Goal: Task Accomplishment & Management: Use online tool/utility

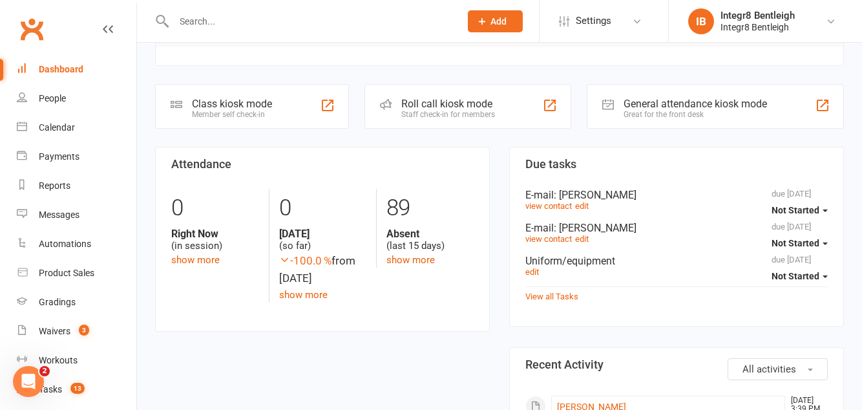
click at [301, 114] on div "Class kiosk mode Member self check-in" at bounding box center [252, 106] width 194 height 45
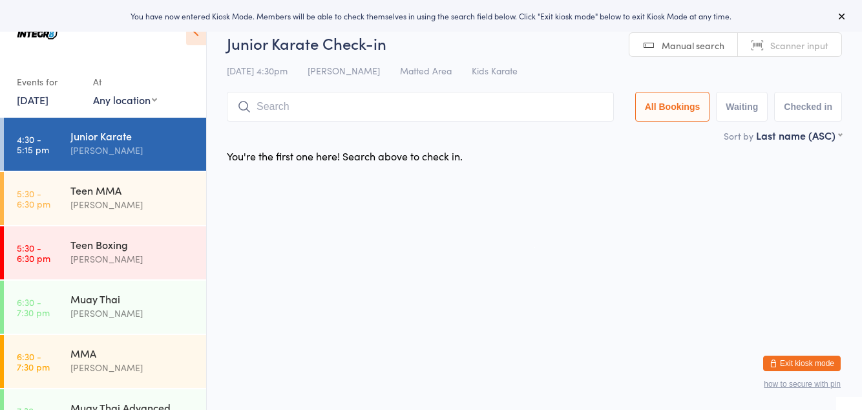
click at [156, 187] on div "Teen MMA" at bounding box center [132, 190] width 125 height 14
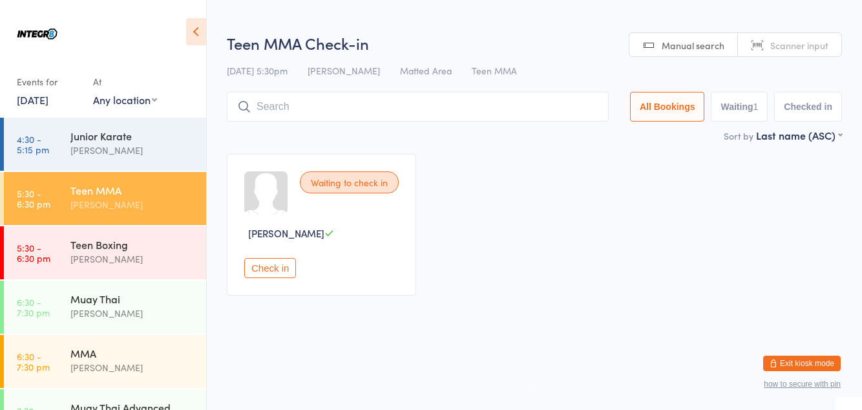
click at [118, 156] on div "[PERSON_NAME]" at bounding box center [132, 150] width 125 height 15
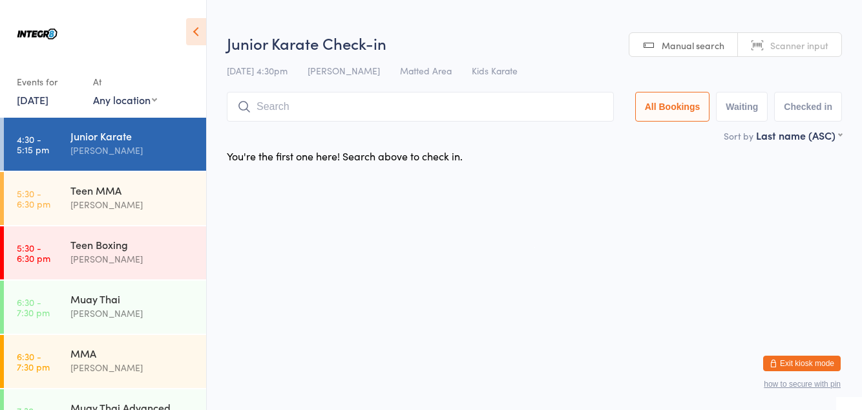
click at [149, 202] on div "[PERSON_NAME]" at bounding box center [132, 204] width 125 height 15
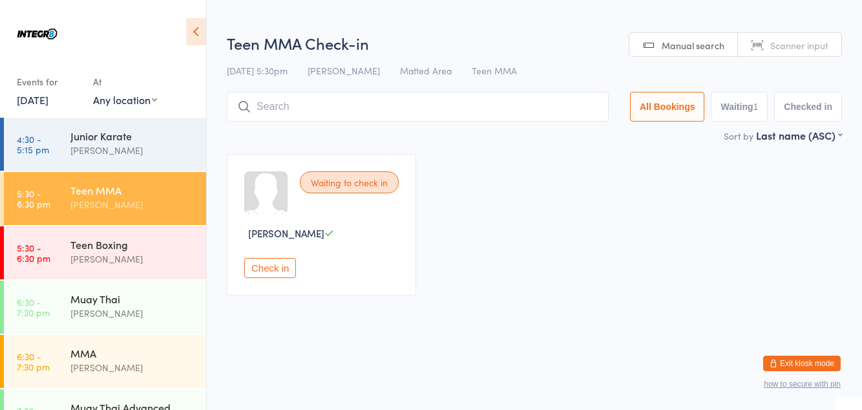
click at [138, 272] on div "Teen Boxing [PERSON_NAME]" at bounding box center [138, 251] width 136 height 51
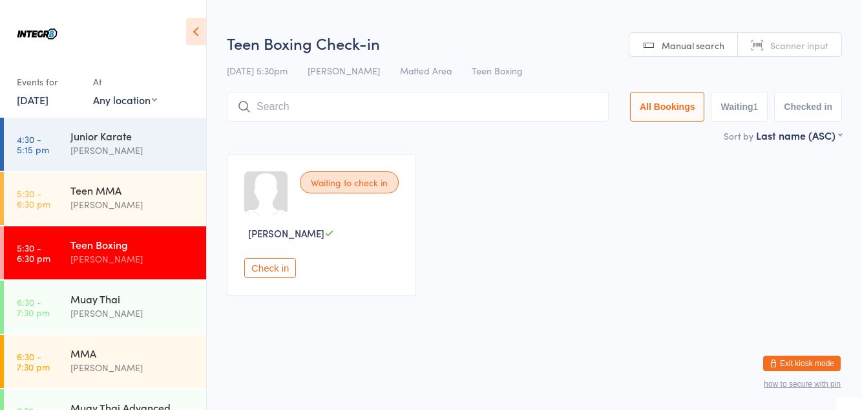
click at [148, 315] on div "[PERSON_NAME]" at bounding box center [132, 313] width 125 height 15
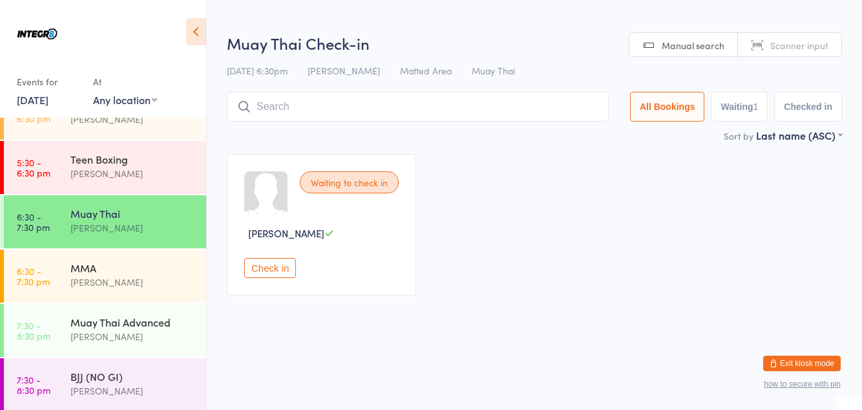
scroll to position [88, 0]
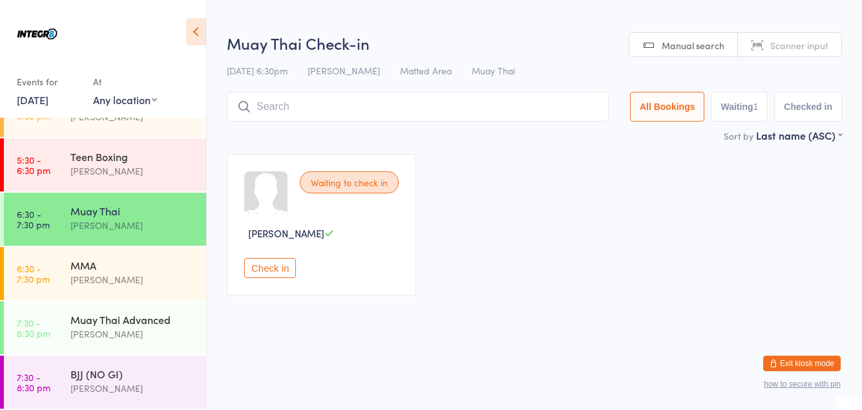
click at [138, 293] on div "MMA [PERSON_NAME]" at bounding box center [138, 272] width 136 height 51
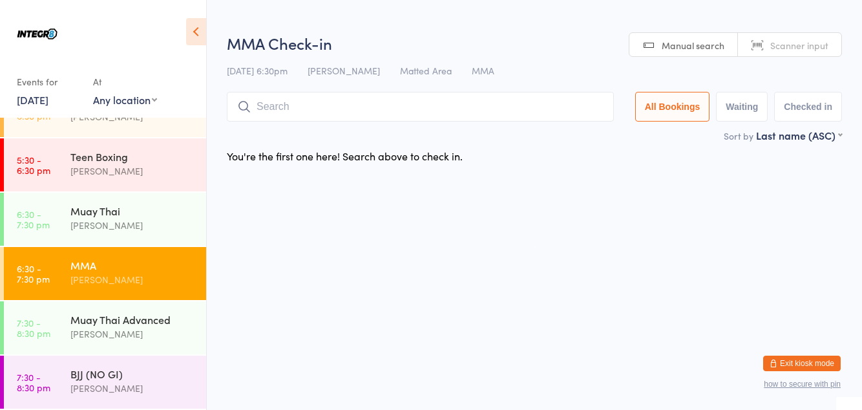
click at [164, 319] on div "Muay Thai Advanced" at bounding box center [132, 319] width 125 height 14
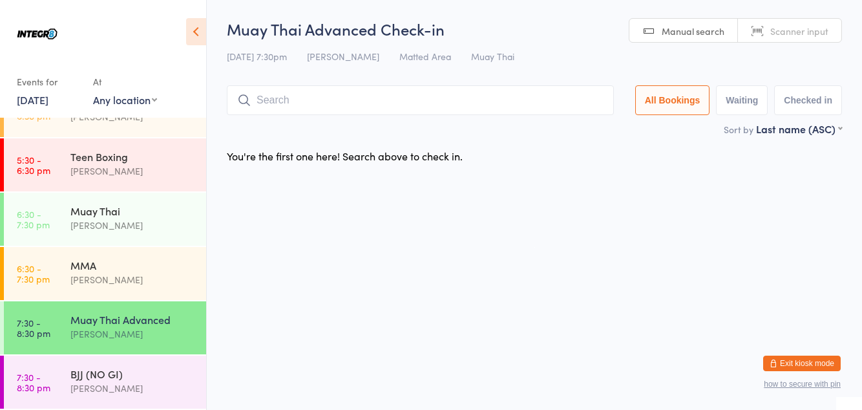
click at [162, 381] on div "[PERSON_NAME]" at bounding box center [132, 388] width 125 height 15
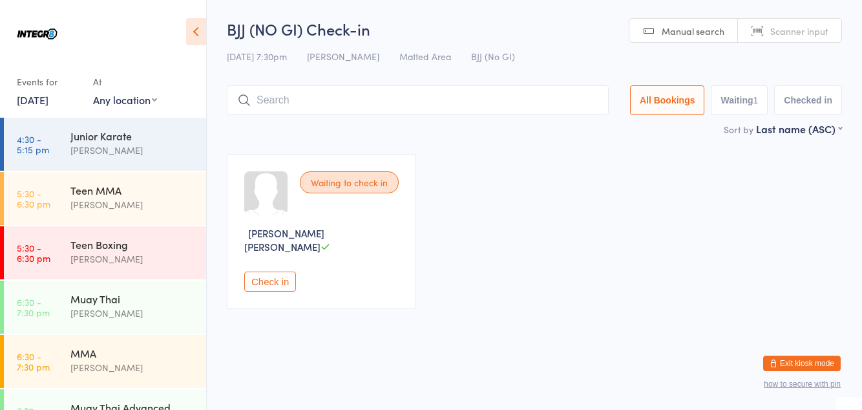
click at [139, 207] on div "[PERSON_NAME]" at bounding box center [132, 204] width 125 height 15
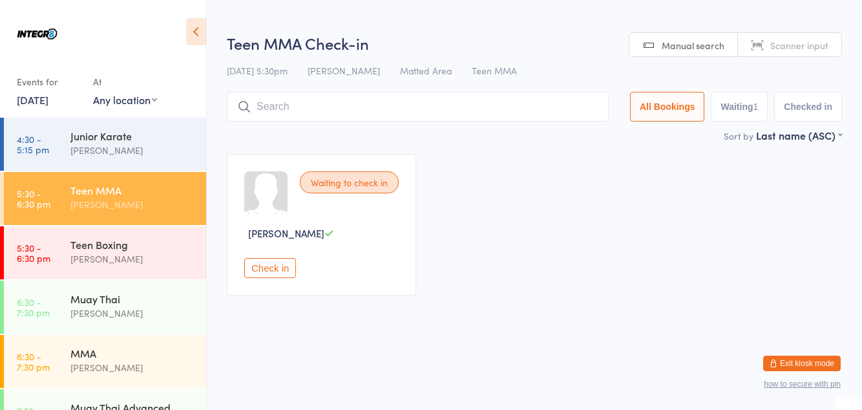
click at [147, 143] on div "[PERSON_NAME]" at bounding box center [132, 150] width 125 height 15
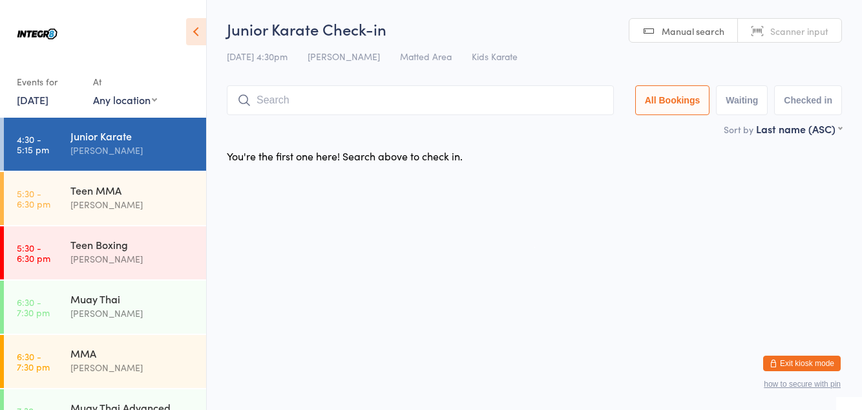
click at [374, 126] on div "Sort by Last name (ASC) First name (ASC) First name (DESC) Last name (ASC) Last…" at bounding box center [534, 129] width 615 height 14
click at [352, 101] on input "search" at bounding box center [420, 100] width 387 height 30
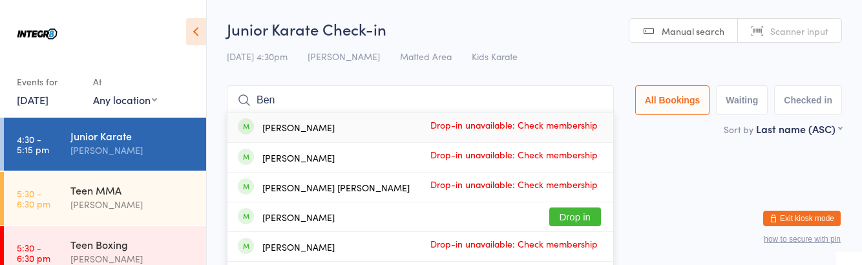
type input "Ben"
click at [595, 218] on button "Drop in" at bounding box center [575, 217] width 52 height 19
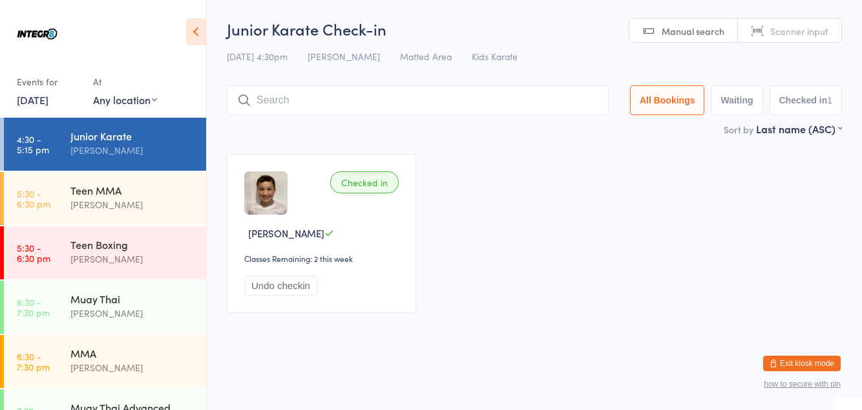
click at [326, 98] on input "search" at bounding box center [418, 100] width 382 height 30
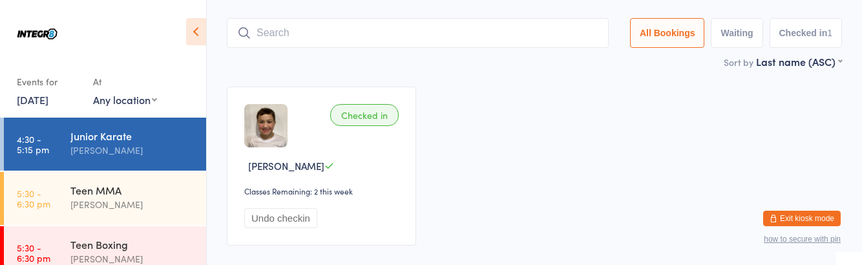
scroll to position [85, 0]
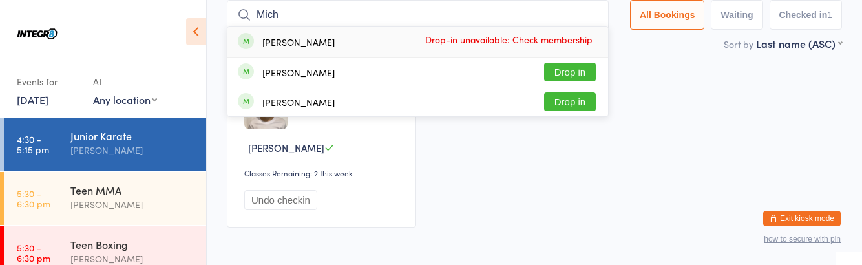
type input "Mich"
click at [583, 103] on button "Drop in" at bounding box center [570, 101] width 52 height 19
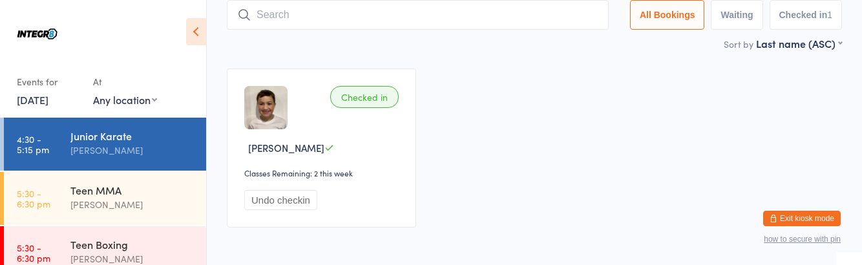
scroll to position [0, 0]
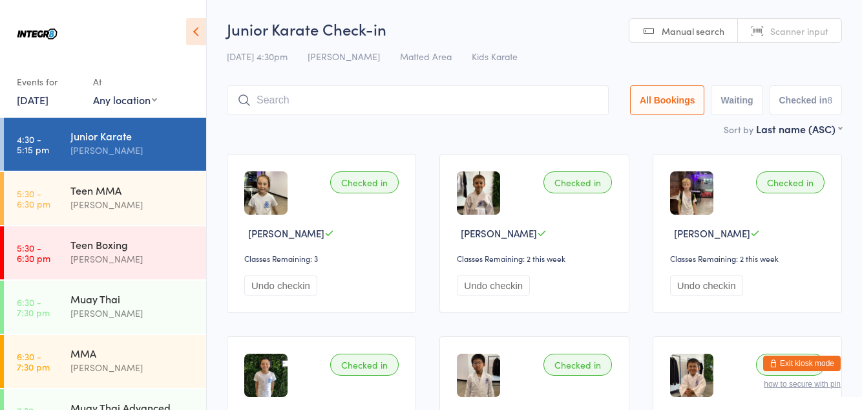
click at [146, 345] on div "MMA [PERSON_NAME]" at bounding box center [138, 360] width 136 height 51
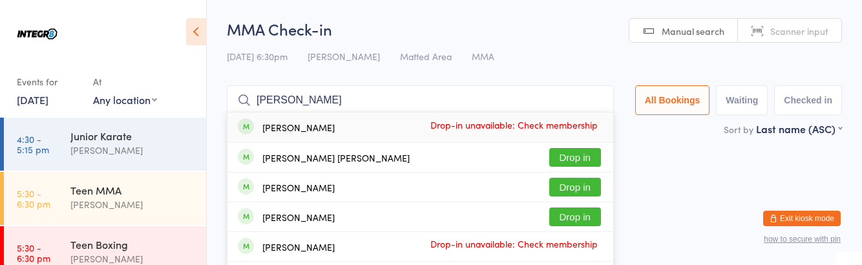
type input "[PERSON_NAME]"
click at [585, 188] on button "Drop in" at bounding box center [575, 187] width 52 height 19
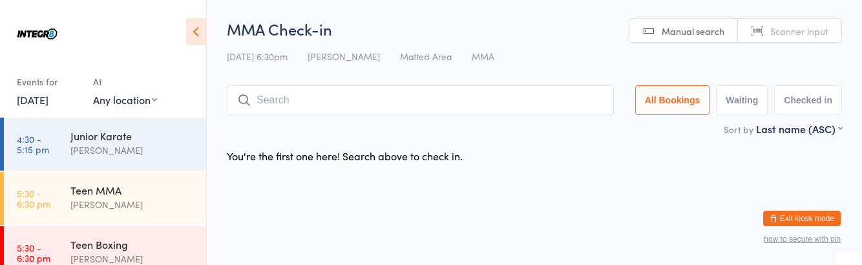
click at [138, 118] on div "Junior Karate [PERSON_NAME]" at bounding box center [138, 143] width 136 height 51
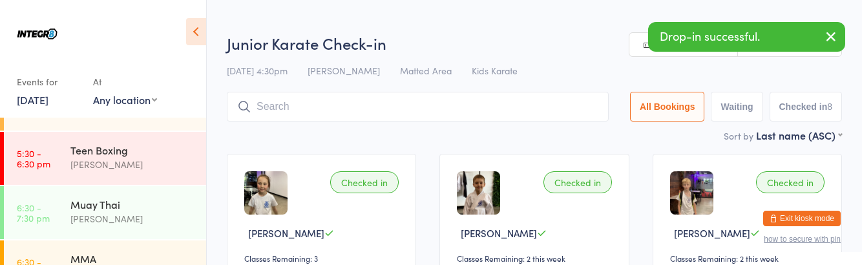
click at [133, 249] on div "MMA [PERSON_NAME]" at bounding box center [138, 265] width 136 height 51
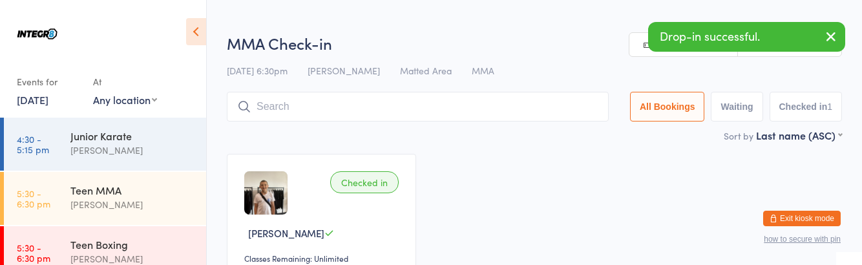
click at [151, 143] on div "[PERSON_NAME]" at bounding box center [132, 150] width 125 height 15
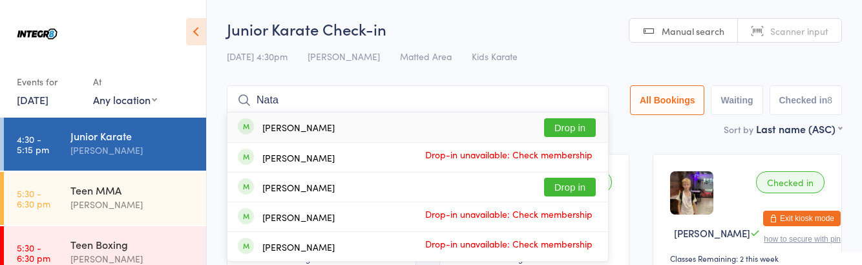
type input "Nata"
click at [313, 187] on div "[PERSON_NAME]" at bounding box center [298, 187] width 72 height 10
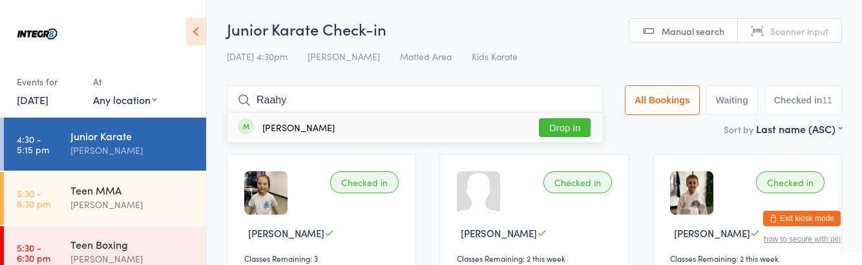
type input "Raahy"
click at [320, 126] on div "[PERSON_NAME] Drop in" at bounding box center [416, 127] width 376 height 30
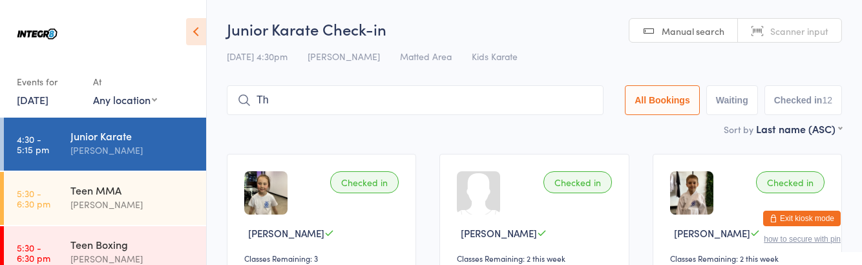
type input "Th3"
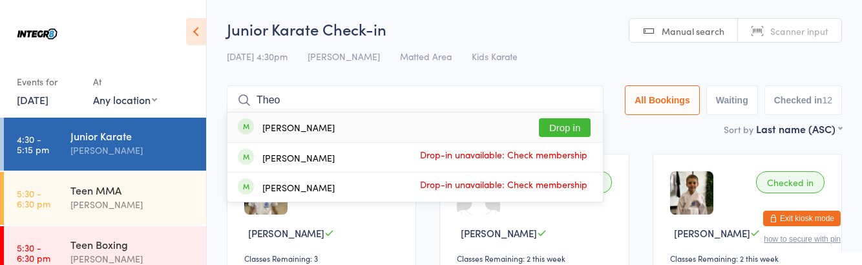
type input "Theo"
click at [568, 132] on button "Drop in" at bounding box center [565, 127] width 52 height 19
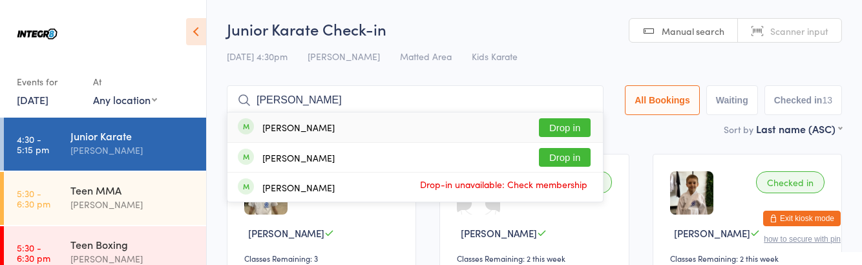
type input "[PERSON_NAME]"
click at [568, 132] on button "Drop in" at bounding box center [565, 127] width 52 height 19
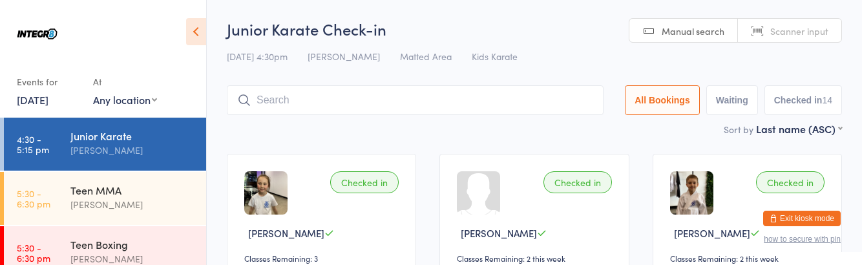
type input "2"
click at [149, 245] on div "Teen Boxing" at bounding box center [132, 244] width 125 height 14
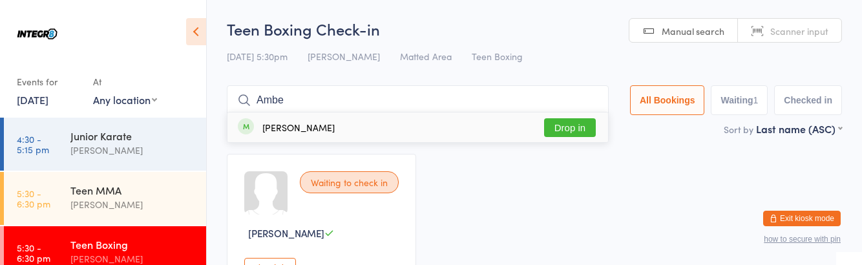
type input "Ambe"
click at [590, 124] on button "Drop in" at bounding box center [570, 127] width 52 height 19
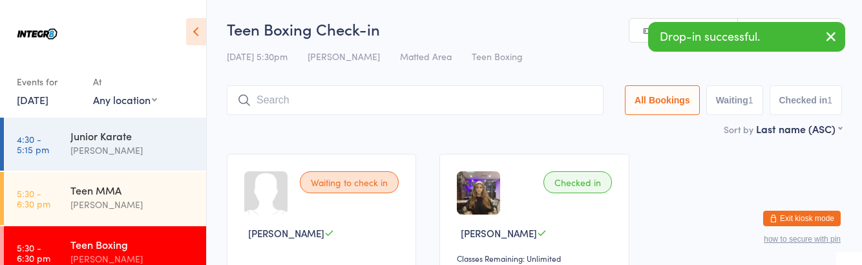
click at [157, 154] on div "[PERSON_NAME]" at bounding box center [132, 150] width 125 height 15
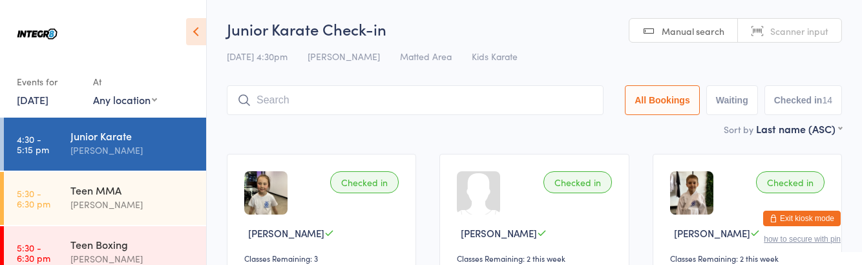
click at [129, 251] on div "[PERSON_NAME]" at bounding box center [132, 258] width 125 height 15
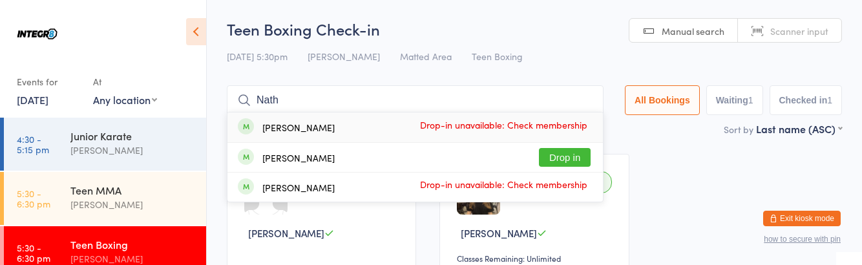
type input "Nath"
click at [566, 153] on button "Drop in" at bounding box center [565, 157] width 52 height 19
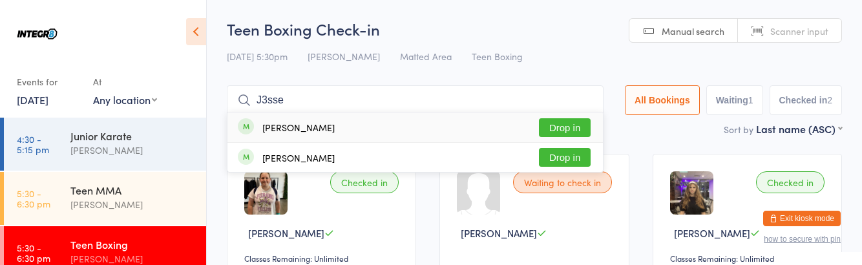
type input "J3sse"
click at [575, 158] on button "Drop in" at bounding box center [565, 157] width 52 height 19
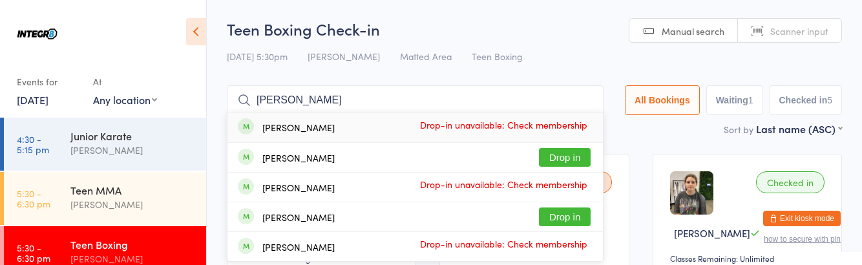
type input "[PERSON_NAME]"
click at [562, 153] on button "Drop in" at bounding box center [565, 157] width 52 height 19
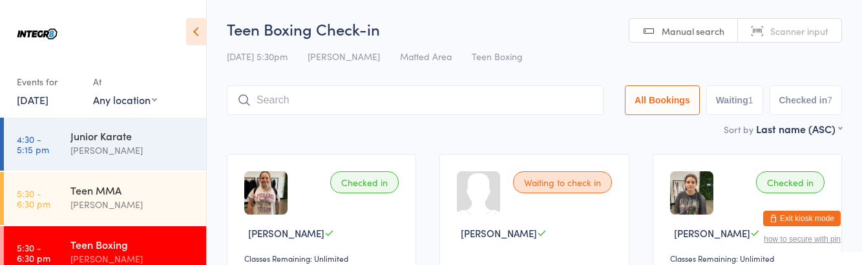
click at [66, 176] on link "5:30 - 6:30 pm Teen MMA [PERSON_NAME]" at bounding box center [105, 198] width 202 height 53
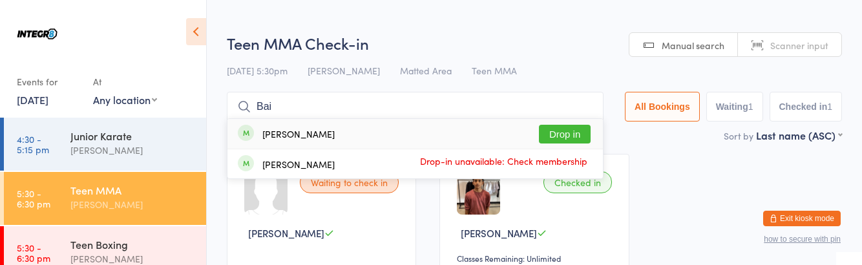
type input "Bai"
click at [562, 137] on button "Drop in" at bounding box center [565, 134] width 52 height 19
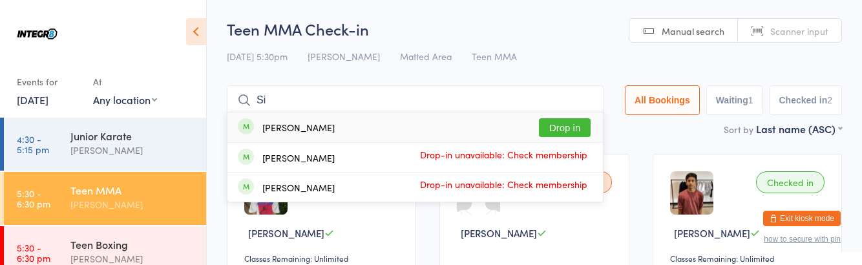
type input "Si"
click at [568, 131] on button "Drop in" at bounding box center [565, 127] width 52 height 19
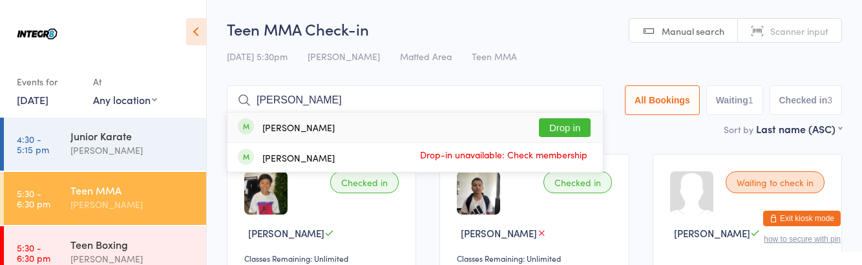
type input "[PERSON_NAME]"
click at [564, 122] on button "Drop in" at bounding box center [565, 127] width 52 height 19
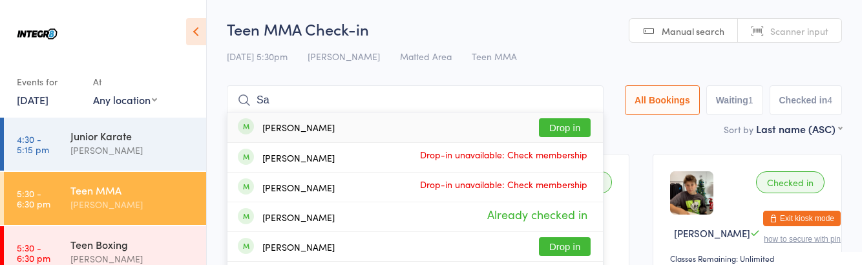
type input "Sa"
click at [561, 131] on button "Drop in" at bounding box center [565, 127] width 52 height 19
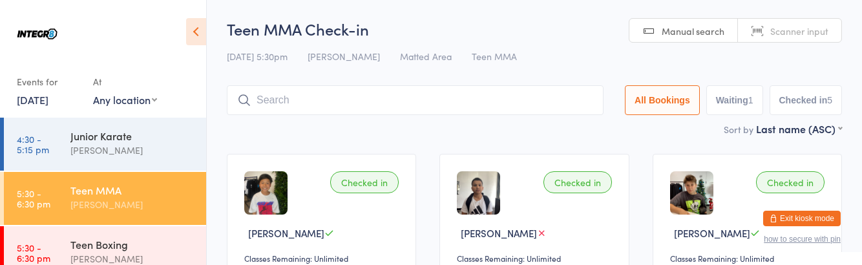
click at [154, 253] on div "[PERSON_NAME]" at bounding box center [132, 258] width 125 height 15
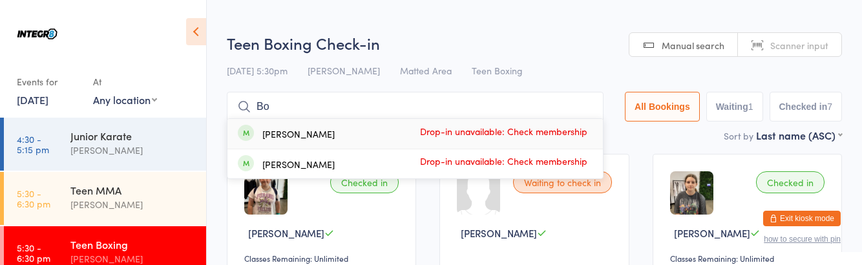
type input "B"
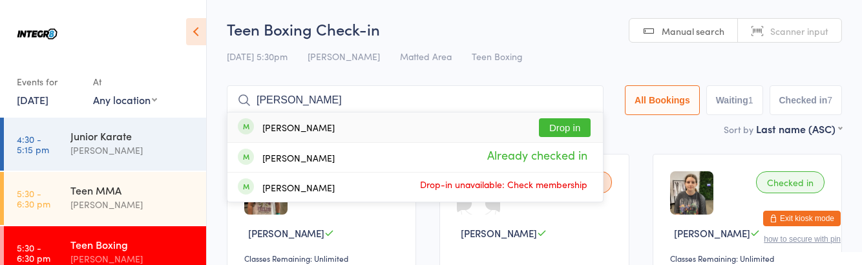
type input "[PERSON_NAME]"
click at [573, 123] on button "Drop in" at bounding box center [565, 127] width 52 height 19
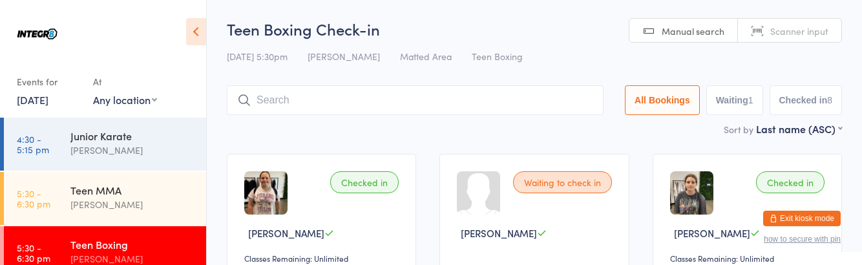
click at [151, 194] on div "Teen MMA" at bounding box center [132, 190] width 125 height 14
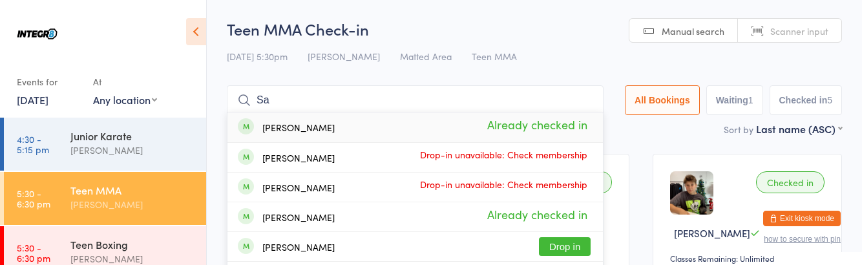
type input "Sa"
click at [580, 248] on button "Drop in" at bounding box center [565, 246] width 52 height 19
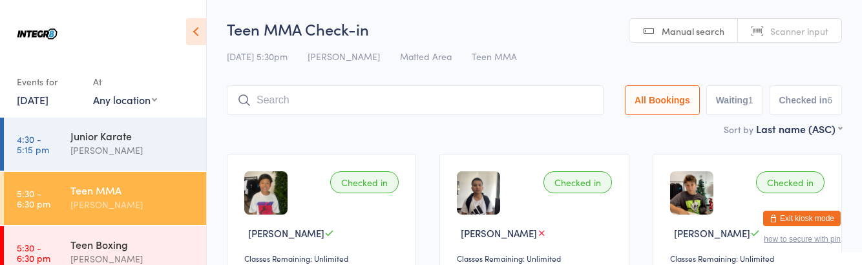
click at [143, 260] on div "[PERSON_NAME]" at bounding box center [132, 258] width 125 height 15
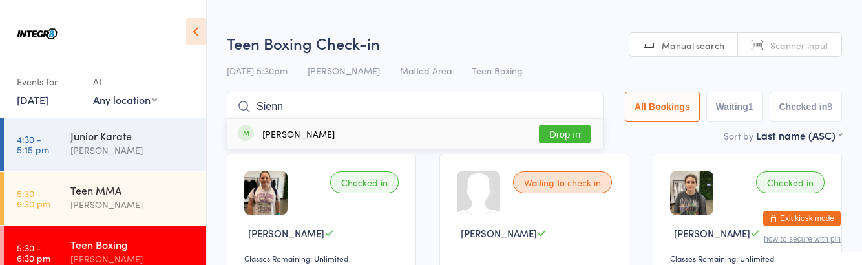
type input "Sienn"
click at [565, 138] on button "Drop in" at bounding box center [565, 134] width 52 height 19
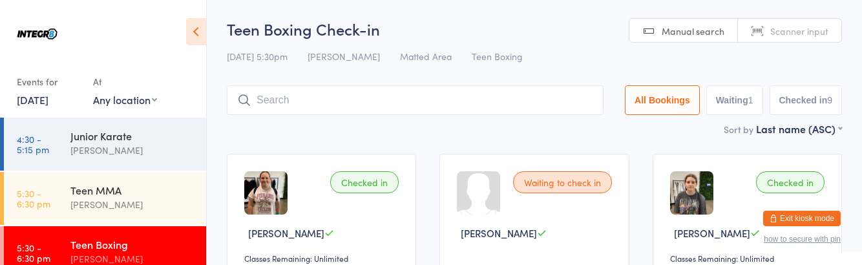
click at [124, 228] on div "Teen Boxing [PERSON_NAME]" at bounding box center [138, 251] width 136 height 51
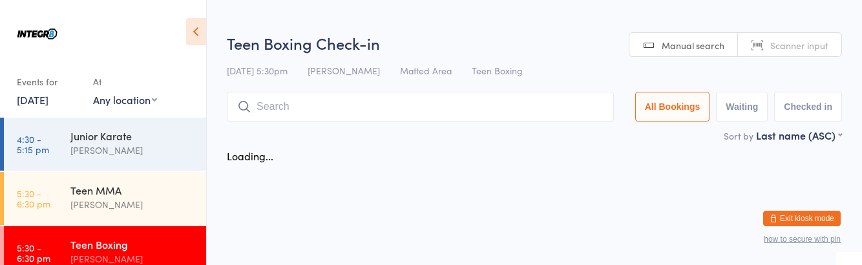
click at [158, 204] on div "[PERSON_NAME]" at bounding box center [132, 204] width 125 height 15
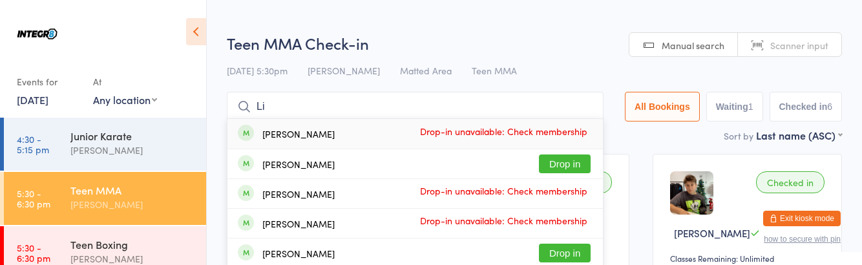
type input "Li"
click at [572, 257] on button "Drop in" at bounding box center [565, 253] width 52 height 19
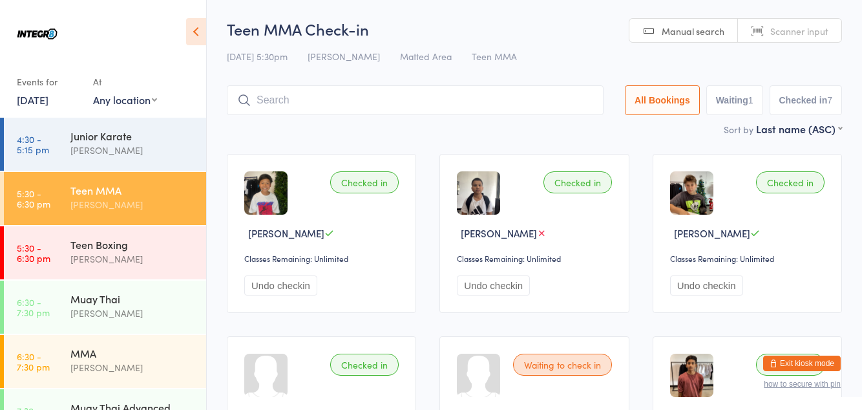
click at [161, 253] on div "[PERSON_NAME]" at bounding box center [132, 258] width 125 height 15
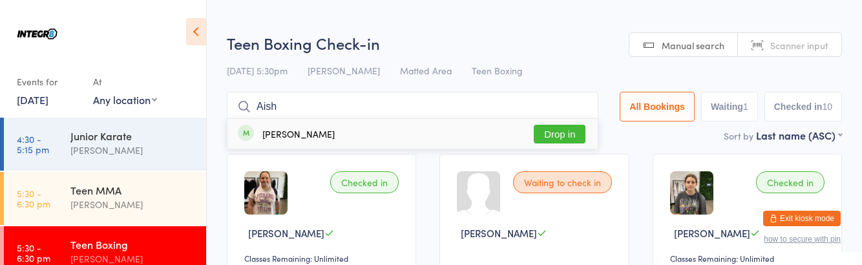
type input "Aish"
click at [562, 131] on button "Drop in" at bounding box center [560, 134] width 52 height 19
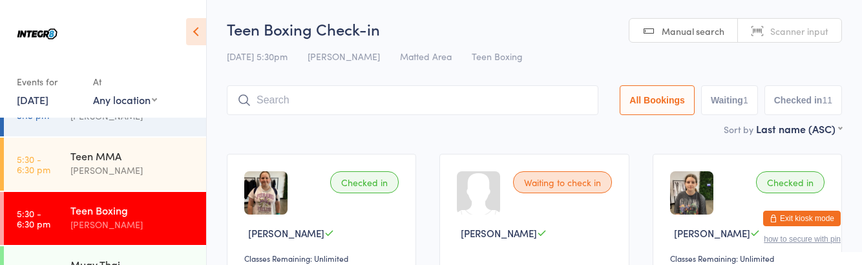
click at [165, 168] on div "[PERSON_NAME]" at bounding box center [132, 170] width 125 height 15
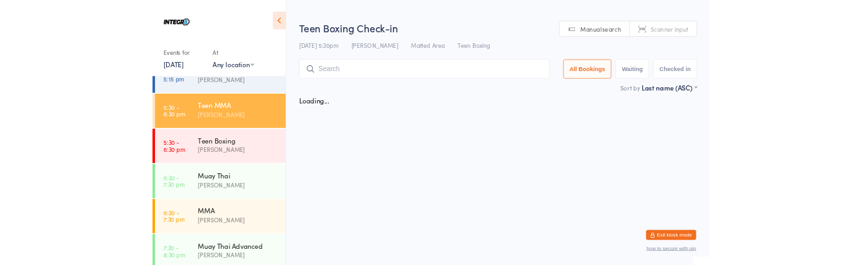
scroll to position [34, 0]
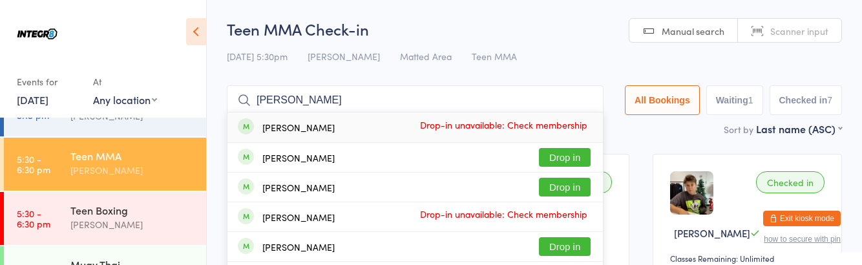
type input "[PERSON_NAME]"
click at [581, 159] on button "Drop in" at bounding box center [565, 157] width 52 height 19
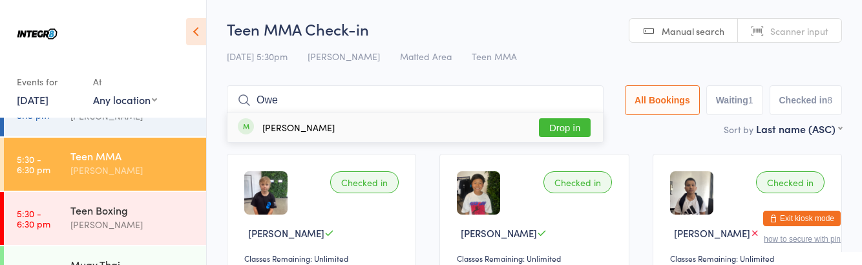
type input "Owe"
click at [574, 128] on button "Drop in" at bounding box center [565, 127] width 52 height 19
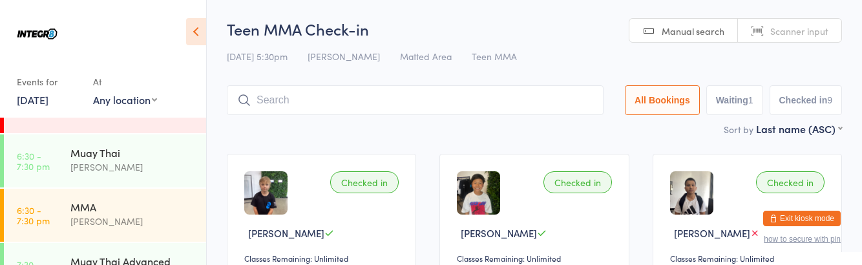
scroll to position [150, 0]
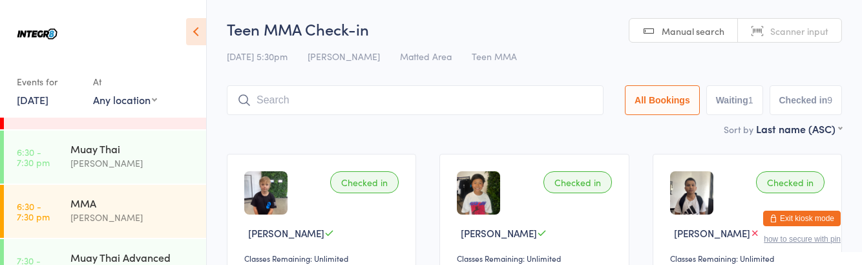
click at [134, 202] on div "MMA" at bounding box center [132, 203] width 125 height 14
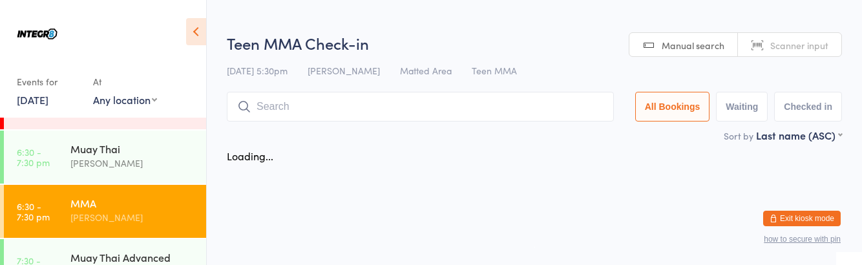
click at [136, 196] on div "MMA" at bounding box center [132, 203] width 125 height 14
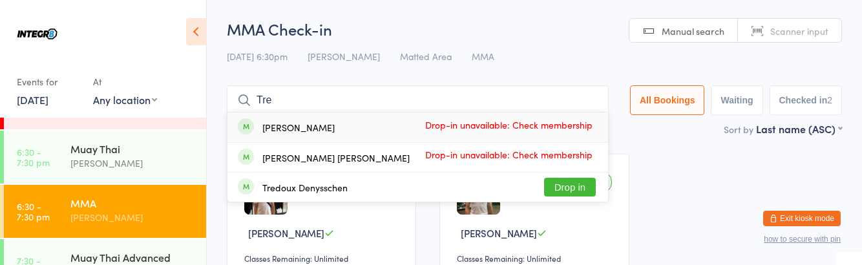
type input "Tre"
click at [593, 191] on button "Drop in" at bounding box center [570, 187] width 52 height 19
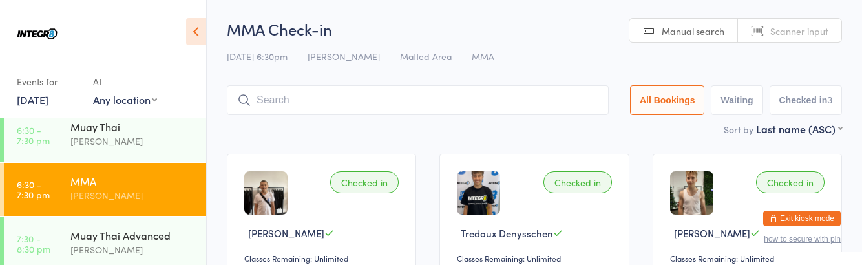
scroll to position [170, 0]
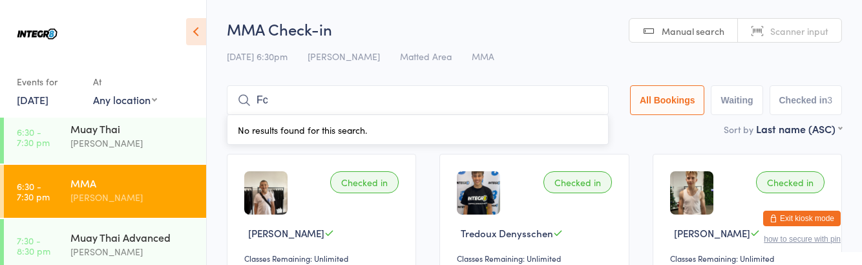
type input "F"
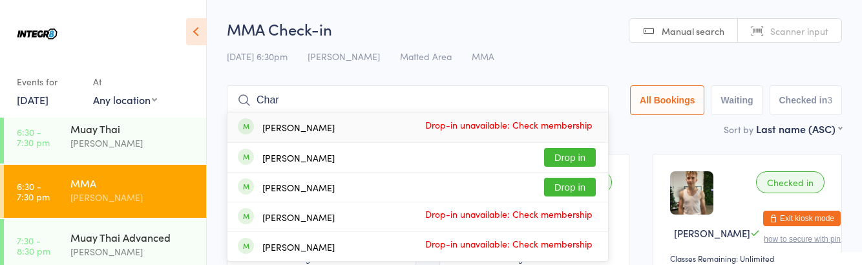
type input "Char"
click at [586, 162] on button "Drop in" at bounding box center [570, 157] width 52 height 19
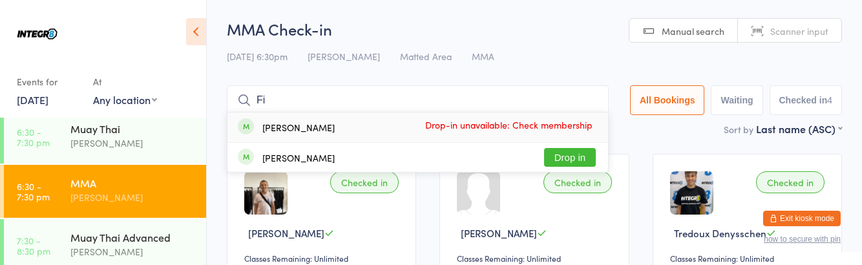
type input "Fi"
click at [586, 155] on button "Drop in" at bounding box center [570, 157] width 52 height 19
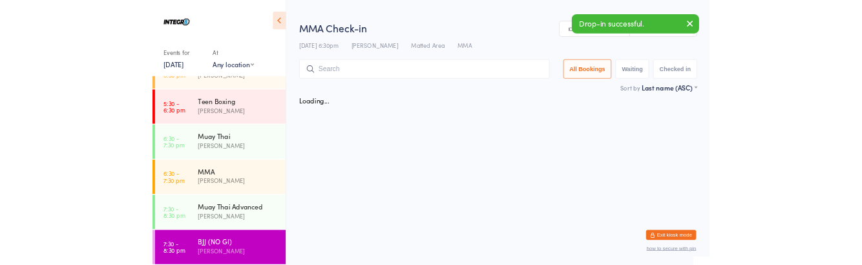
scroll to position [170, 0]
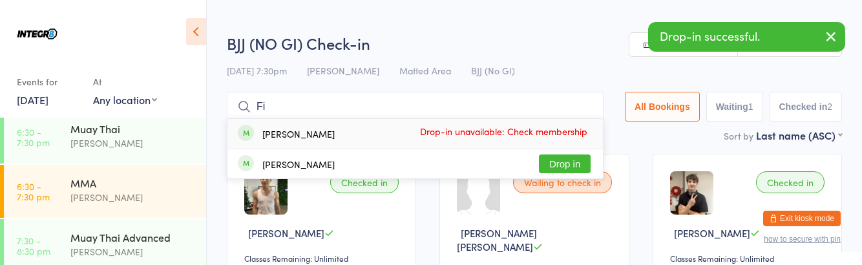
type input "Fi"
click at [575, 168] on button "Drop in" at bounding box center [565, 164] width 52 height 19
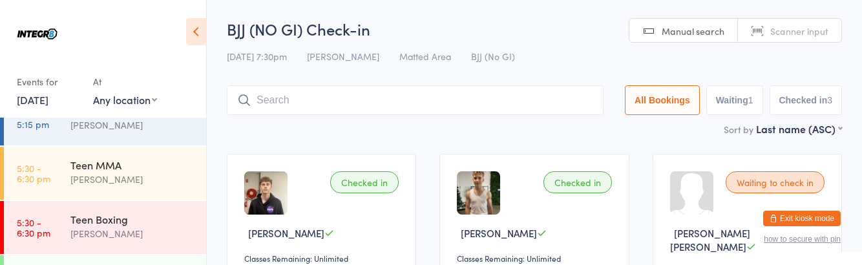
scroll to position [0, 0]
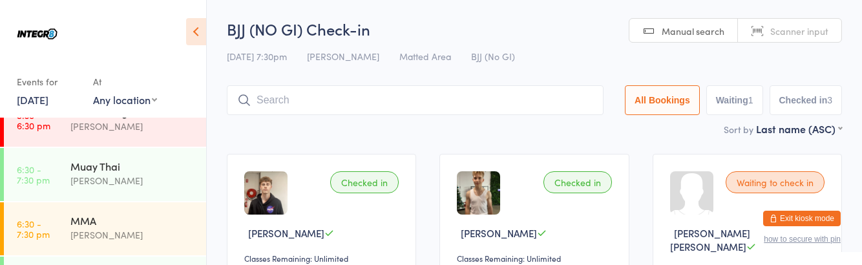
click at [87, 164] on div "Muay Thai" at bounding box center [132, 166] width 125 height 14
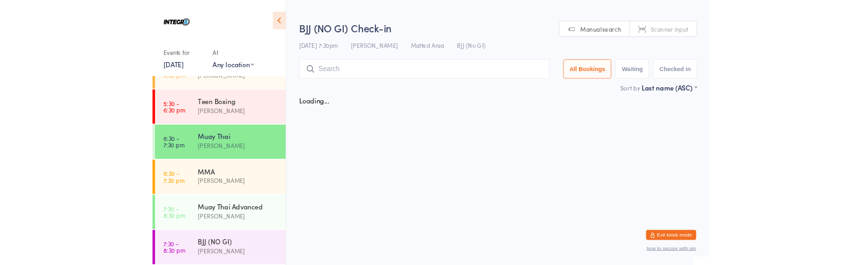
scroll to position [133, 0]
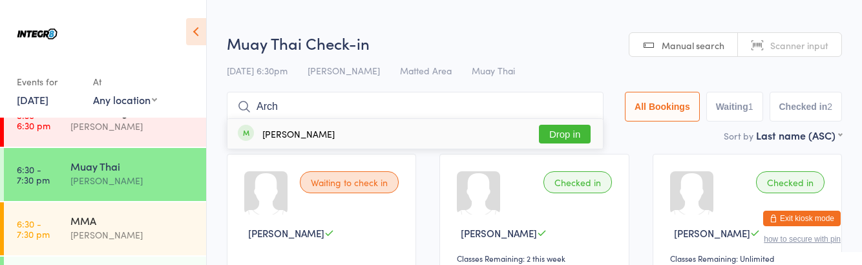
type input "Arch"
click at [566, 142] on button "Drop in" at bounding box center [565, 134] width 52 height 19
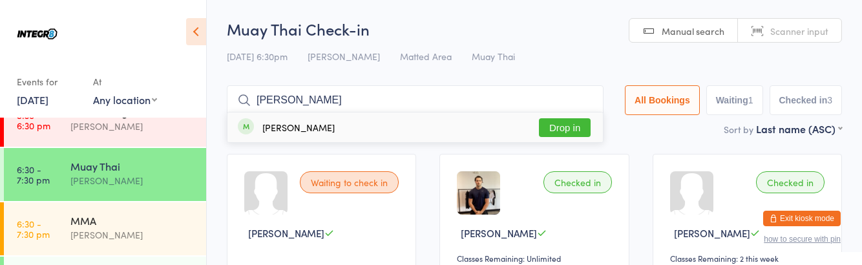
type input "[PERSON_NAME]"
click at [569, 130] on button "Drop in" at bounding box center [565, 127] width 52 height 19
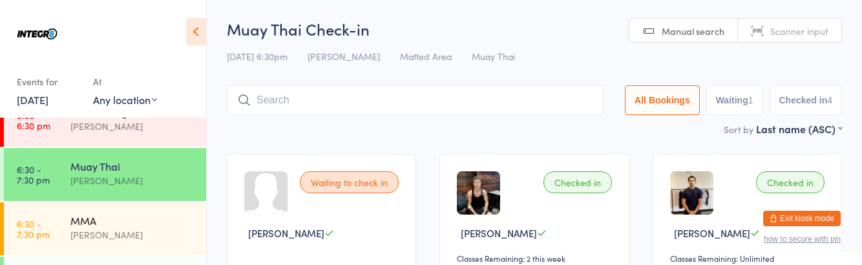
click at [160, 226] on div "MMA" at bounding box center [132, 220] width 125 height 14
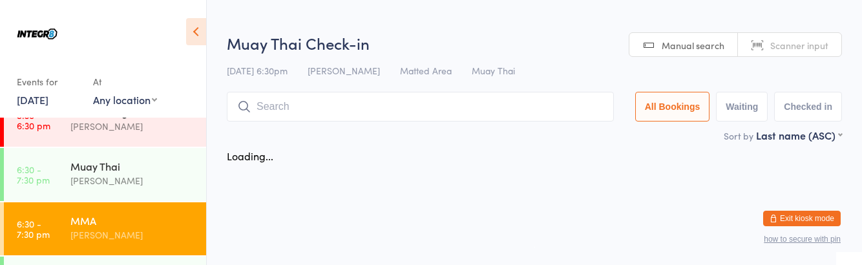
click at [153, 186] on div "[PERSON_NAME]" at bounding box center [132, 180] width 125 height 15
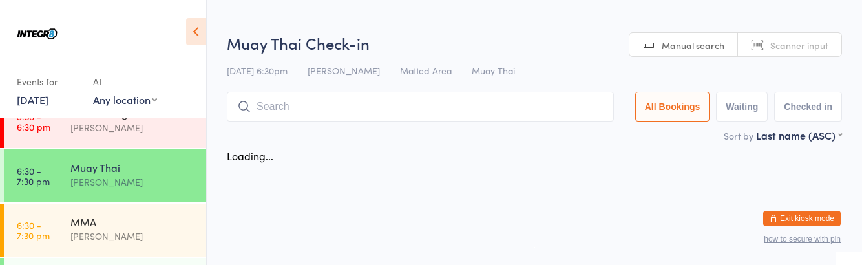
scroll to position [172, 0]
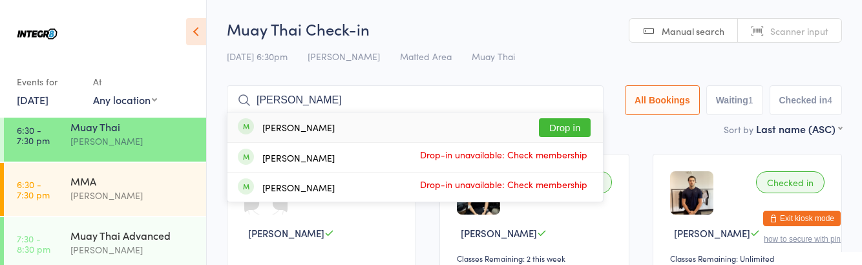
type input "[PERSON_NAME]"
click at [571, 122] on button "Drop in" at bounding box center [565, 127] width 52 height 19
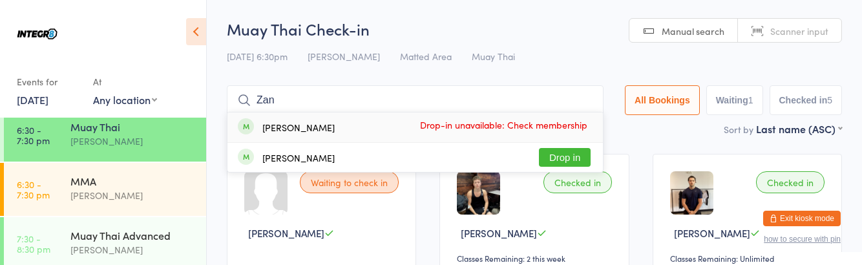
type input "Zan"
click at [577, 140] on div "[PERSON_NAME] Drop-in unavailable: Check membership" at bounding box center [416, 127] width 376 height 30
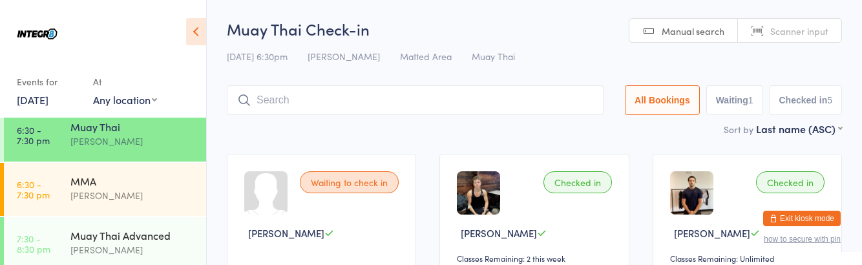
scroll to position [27, 0]
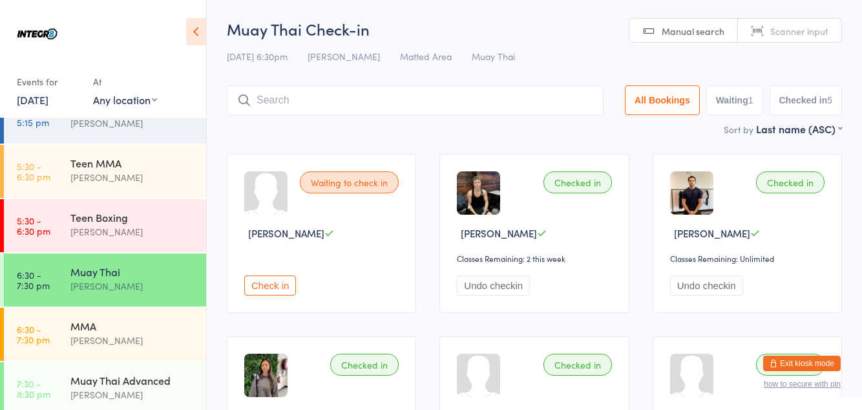
click at [146, 374] on div "Muay Thai Advanced" at bounding box center [132, 380] width 125 height 14
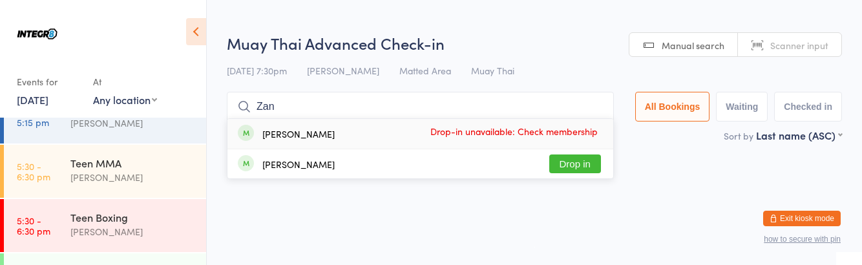
type input "Zan"
click at [571, 162] on button "Drop in" at bounding box center [575, 164] width 52 height 19
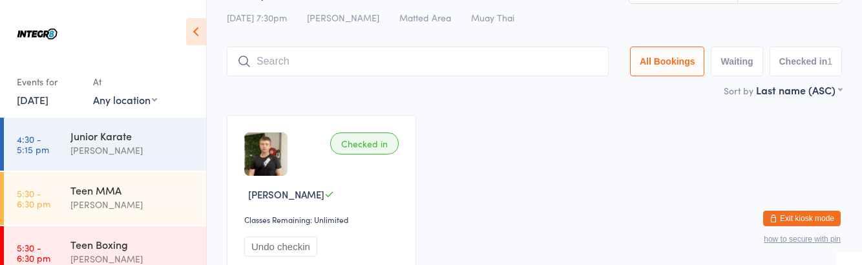
scroll to position [77, 0]
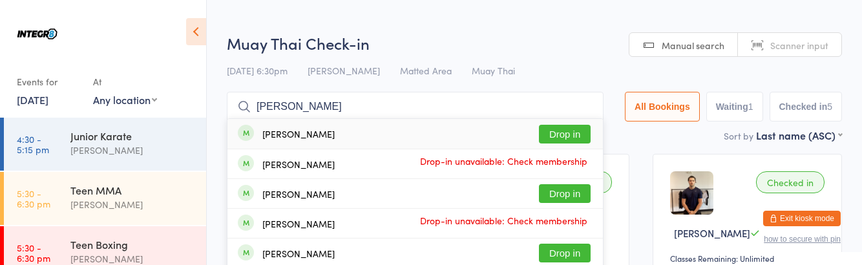
type input "[PERSON_NAME]"
click at [573, 130] on button "Drop in" at bounding box center [565, 134] width 52 height 19
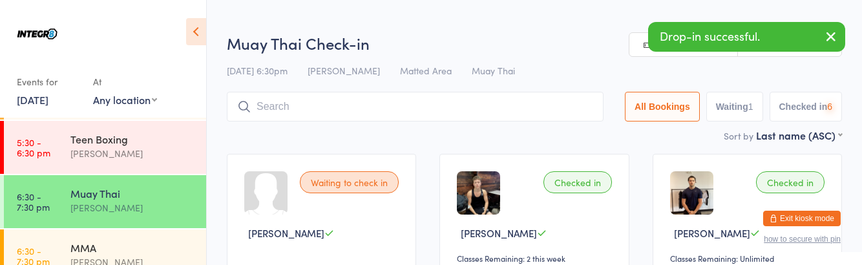
scroll to position [172, 0]
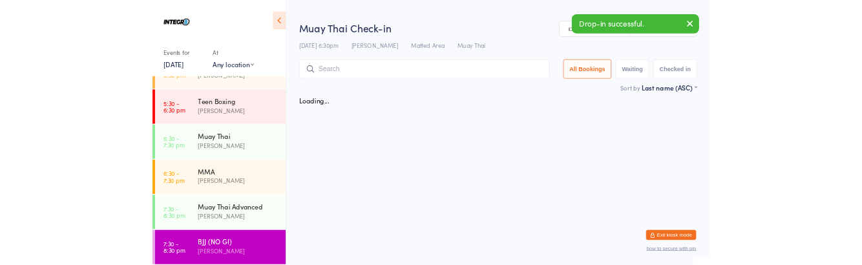
scroll to position [172, 0]
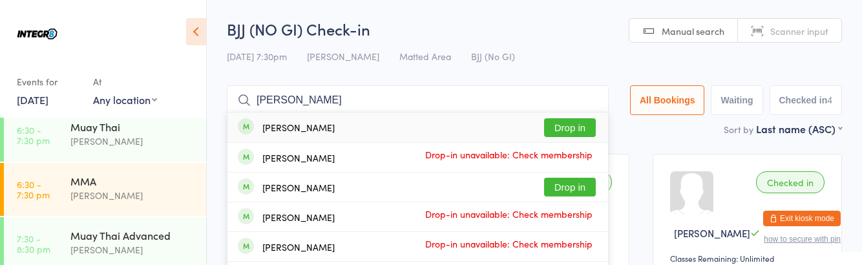
type input "[PERSON_NAME]"
click at [575, 128] on button "Drop in" at bounding box center [570, 127] width 52 height 19
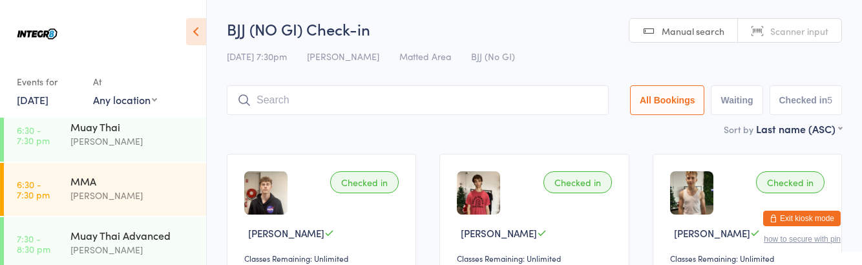
click at [127, 188] on div "[PERSON_NAME]" at bounding box center [132, 195] width 125 height 15
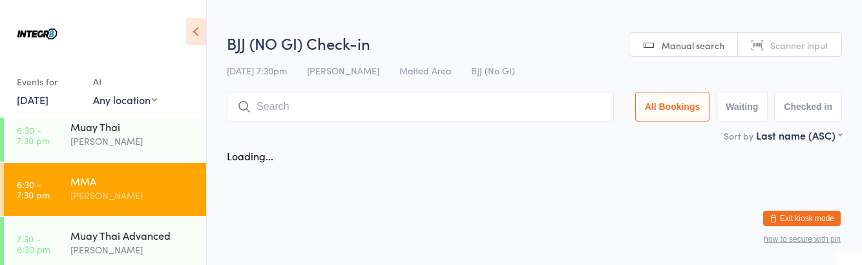
click at [137, 144] on div "[PERSON_NAME]" at bounding box center [132, 141] width 125 height 15
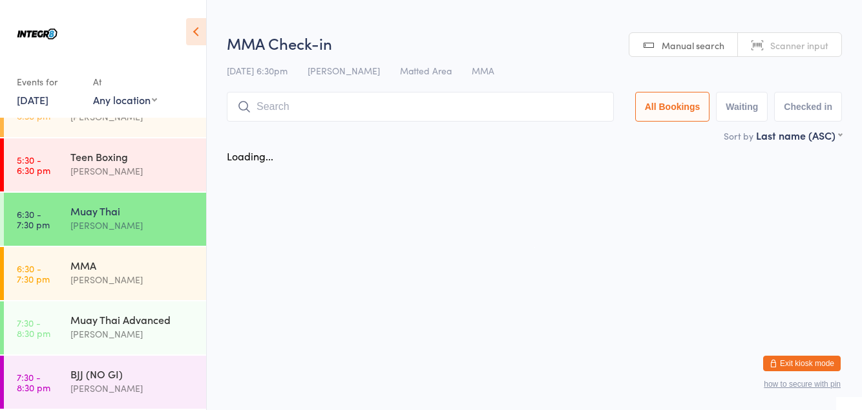
scroll to position [172, 0]
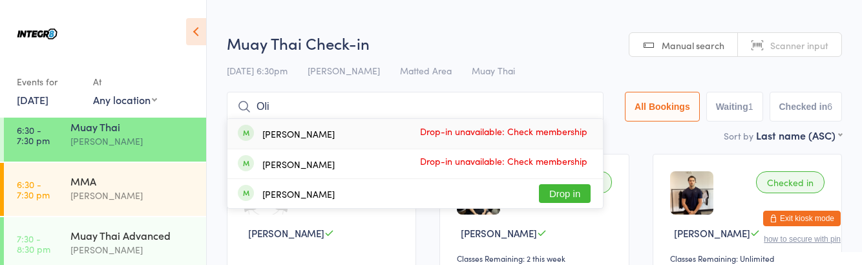
type input "Oli"
click at [570, 191] on button "Drop in" at bounding box center [565, 193] width 52 height 19
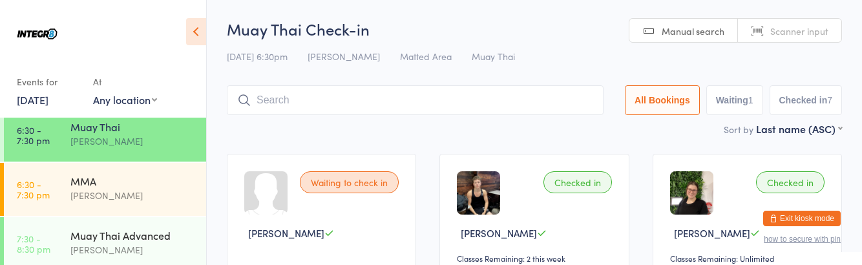
type input "Xerox"
click at [593, 97] on input "Xerox" at bounding box center [415, 100] width 377 height 30
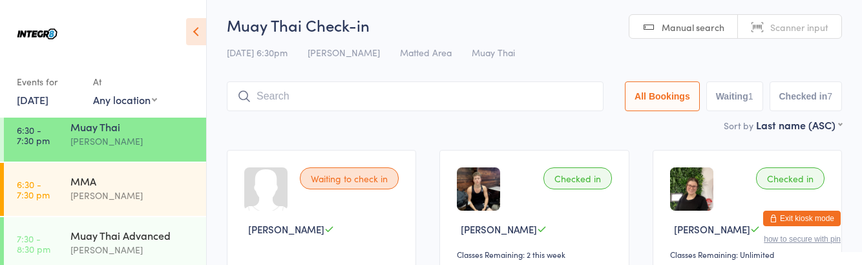
click at [575, 96] on input "search" at bounding box center [415, 96] width 377 height 30
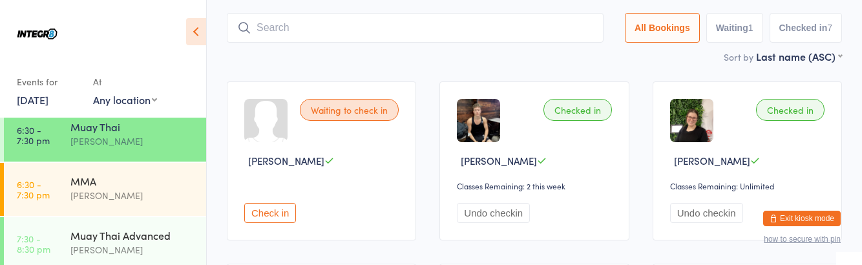
scroll to position [85, 0]
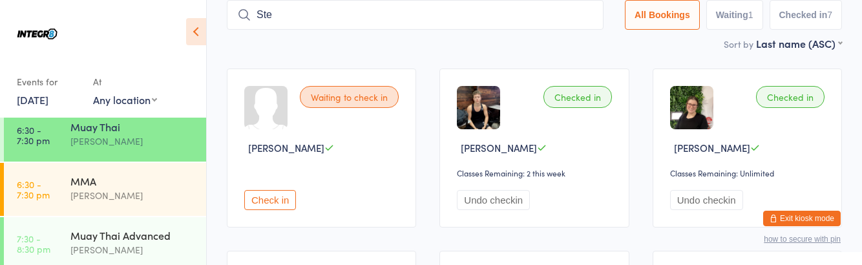
type input "Ste"
click at [357, 27] on input "Ste" at bounding box center [415, 15] width 377 height 30
click at [591, 17] on input "Ste" at bounding box center [415, 15] width 377 height 30
type input "Sarav"
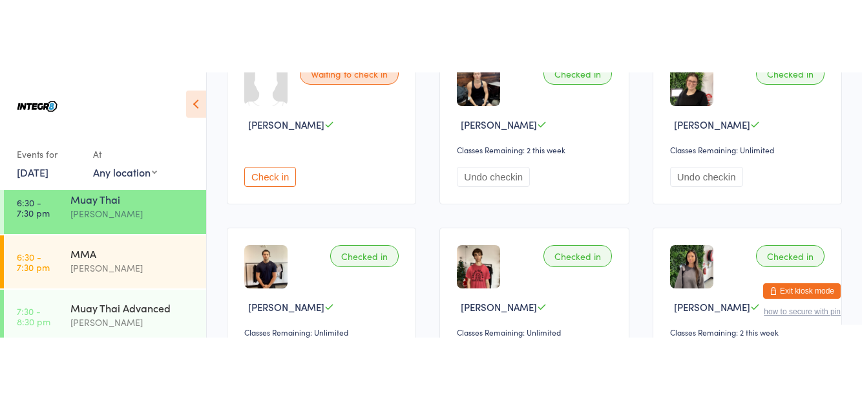
scroll to position [0, 0]
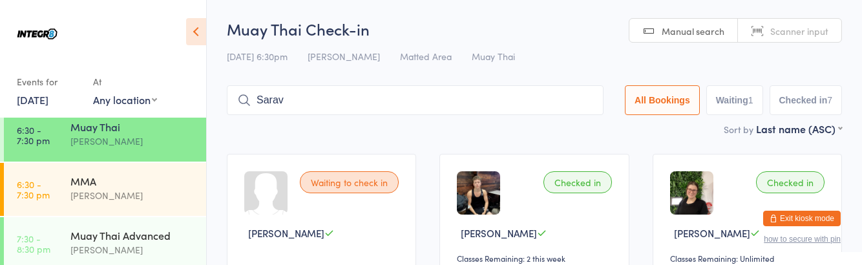
click at [818, 216] on button "Exit kiosk mode" at bounding box center [802, 219] width 78 height 16
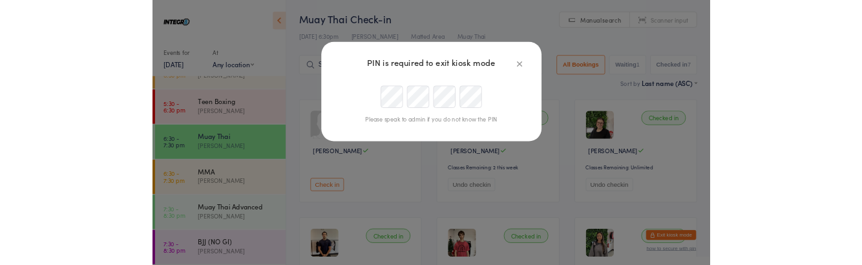
scroll to position [88, 0]
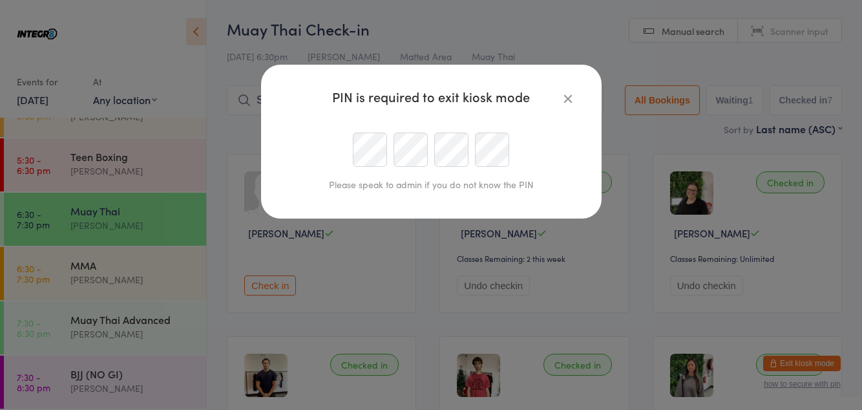
click at [562, 101] on icon "button" at bounding box center [568, 98] width 14 height 14
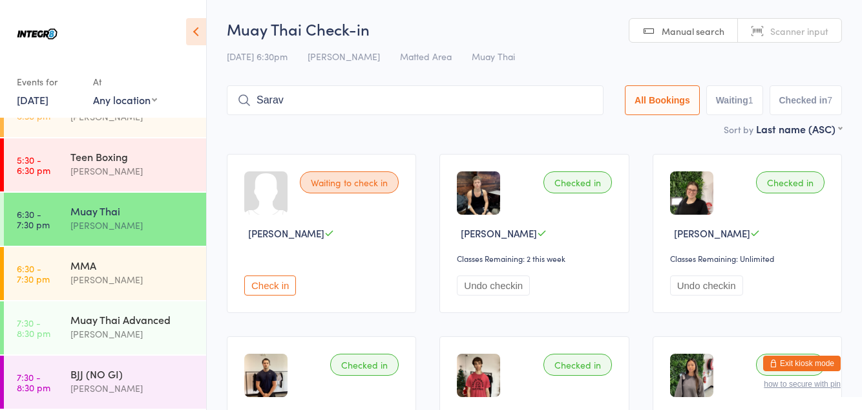
click at [701, 41] on link "Manual search" at bounding box center [684, 31] width 109 height 25
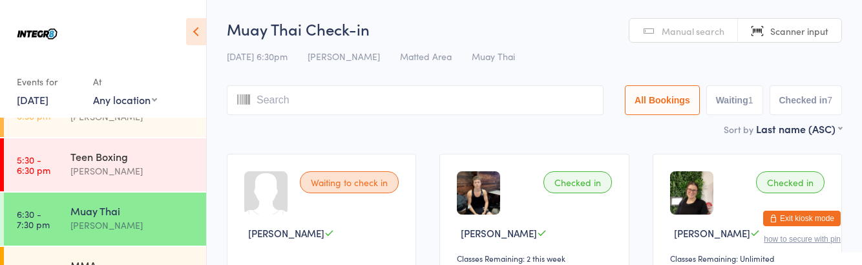
scroll to position [172, 0]
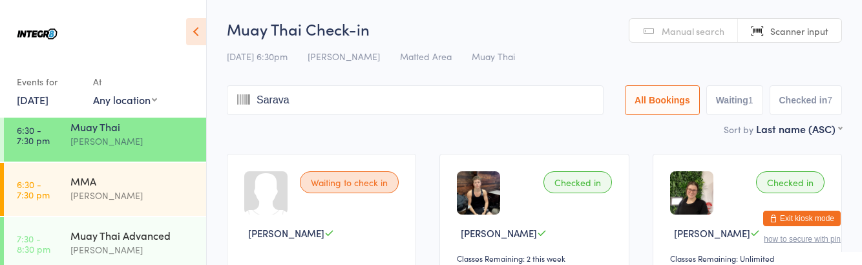
type input "Sarava"
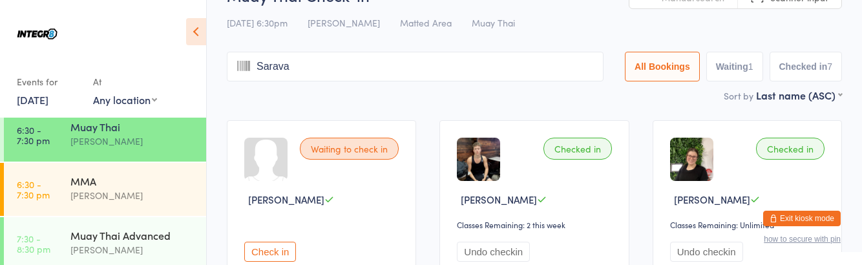
scroll to position [0, 0]
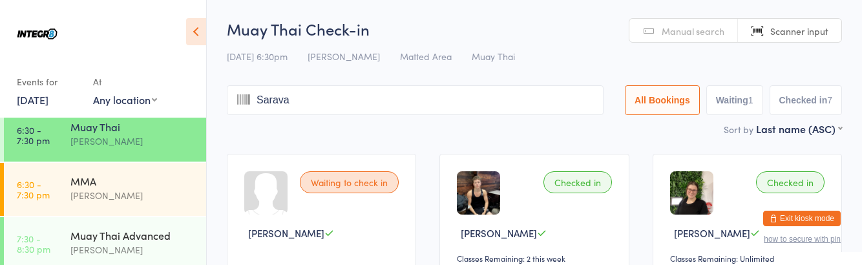
click at [170, 145] on div "[PERSON_NAME]" at bounding box center [132, 141] width 125 height 15
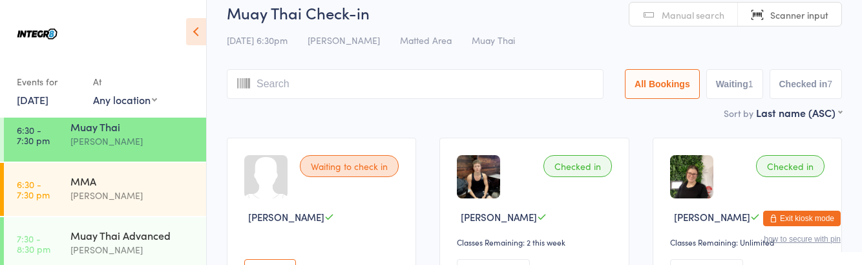
scroll to position [17, 0]
type input "S"
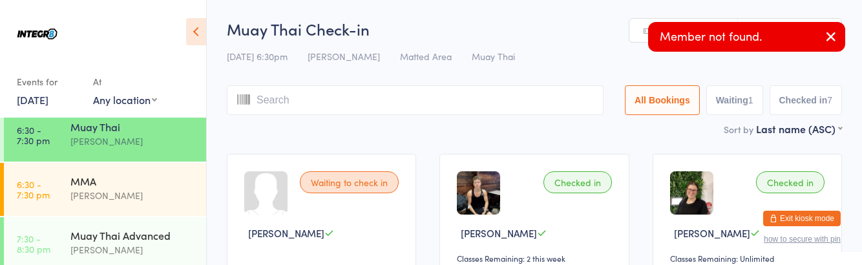
type input "9"
type input "Op"
type input "S"
type input "op"
type input "S"
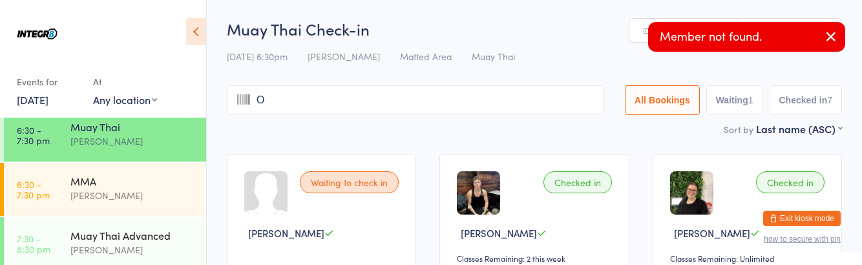
type input "Op"
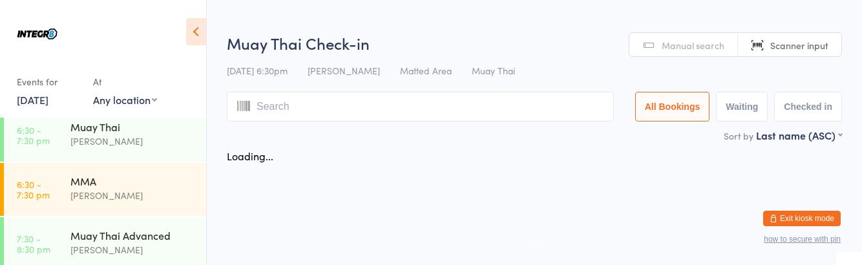
scroll to position [172, 0]
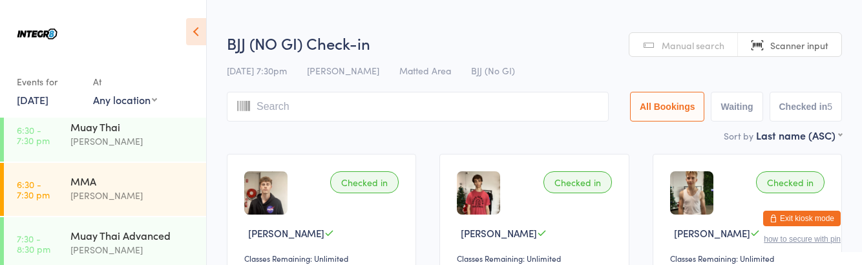
type input "L"
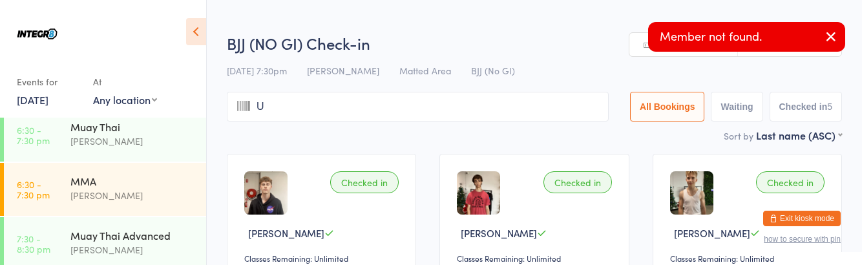
type input "Uk"
type input "L"
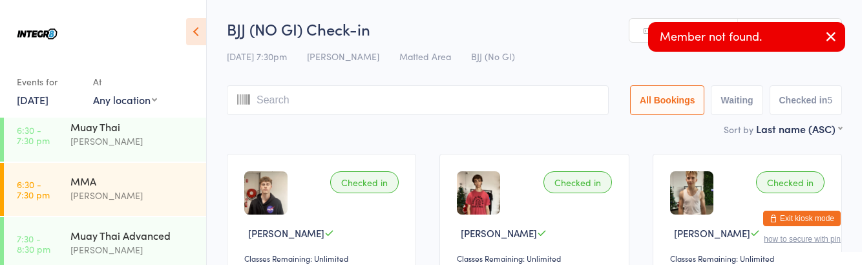
type input "U"
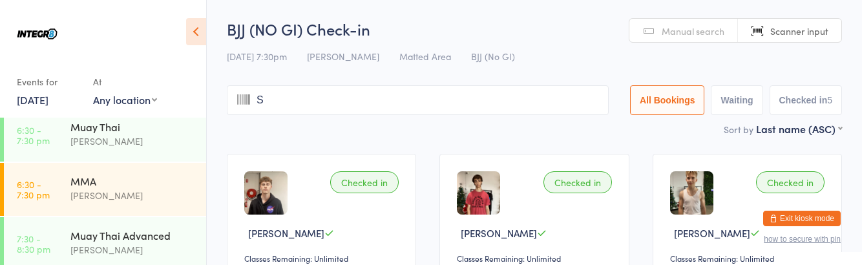
type input "Se"
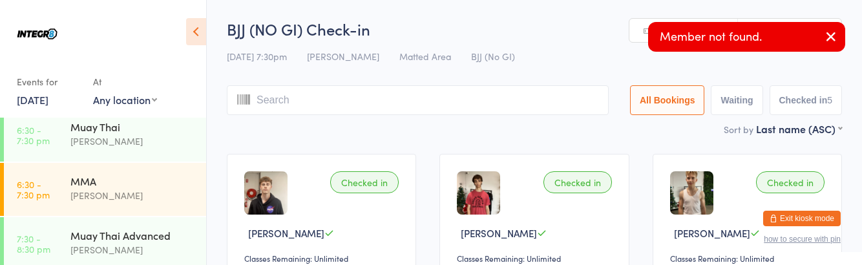
type input "B"
click at [119, 134] on div "[PERSON_NAME]" at bounding box center [132, 141] width 125 height 15
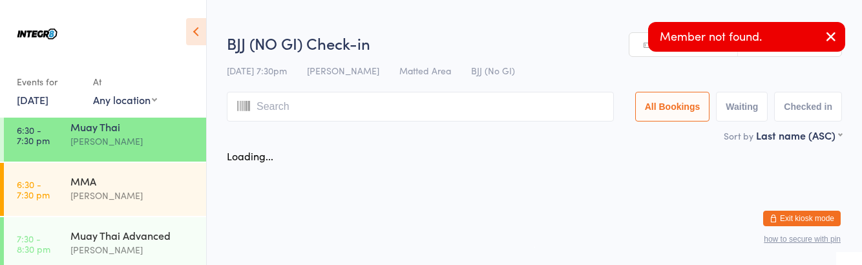
scroll to position [172, 0]
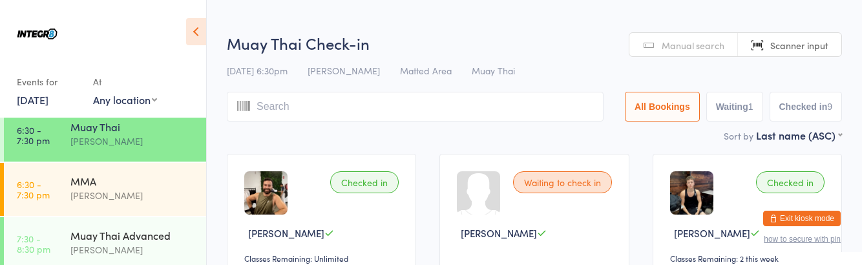
click at [123, 252] on div "[PERSON_NAME]" at bounding box center [132, 249] width 125 height 15
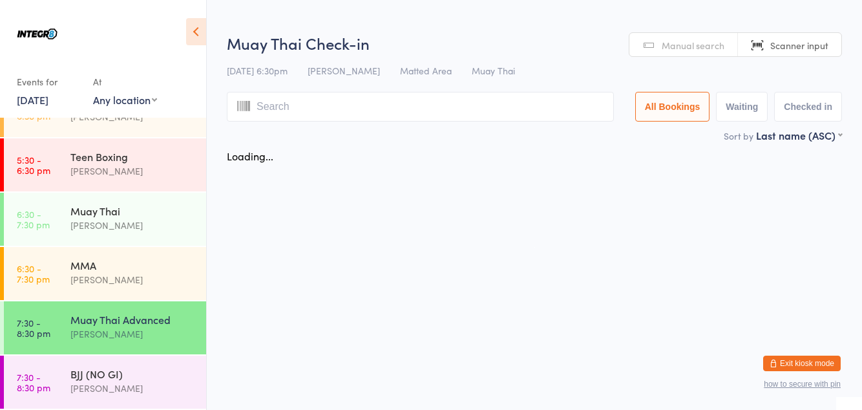
scroll to position [172, 0]
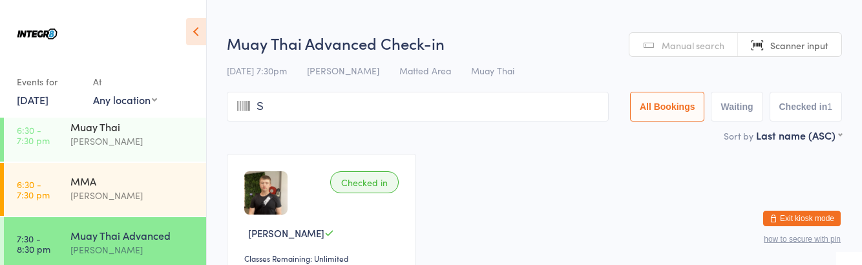
type input "Se"
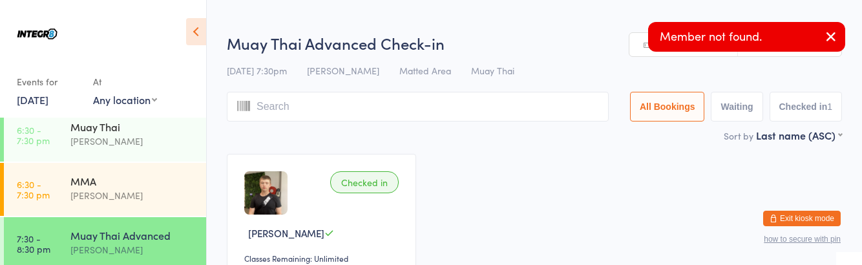
type input "B"
type input "Se"
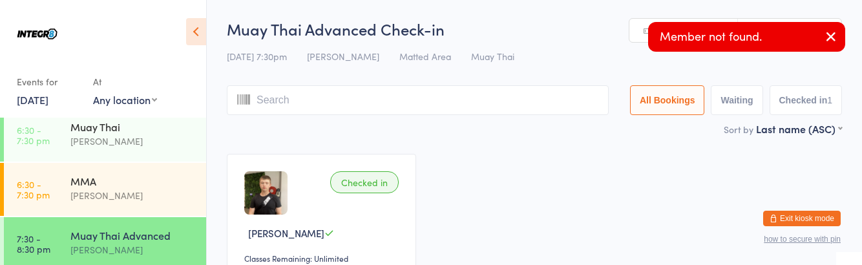
type input "B"
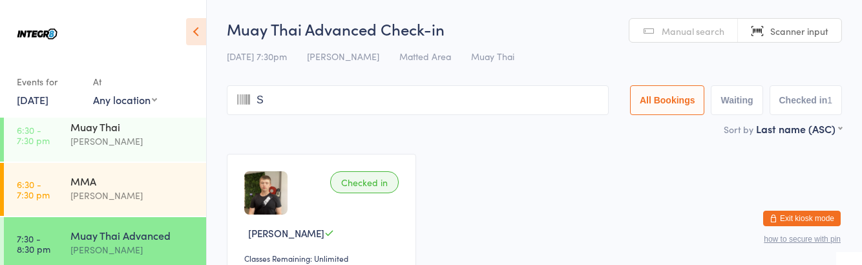
type input "Se"
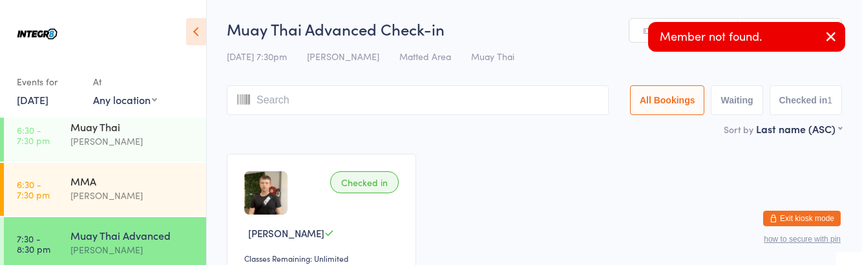
click at [498, 238] on div "Checked in [PERSON_NAME] Classes Remaining: Unlimited Undo checkin" at bounding box center [534, 233] width 639 height 182
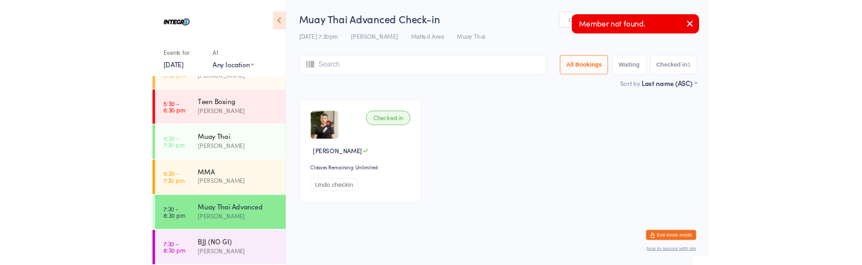
scroll to position [27, 0]
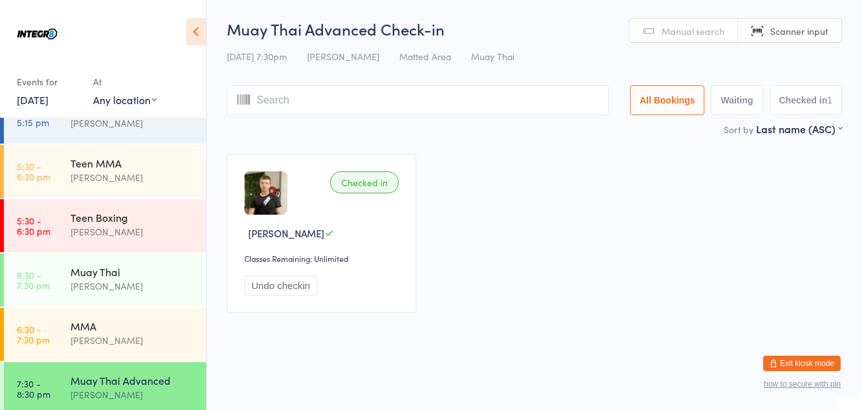
click at [142, 403] on div "Muay Thai Advanced [PERSON_NAME]" at bounding box center [138, 387] width 136 height 51
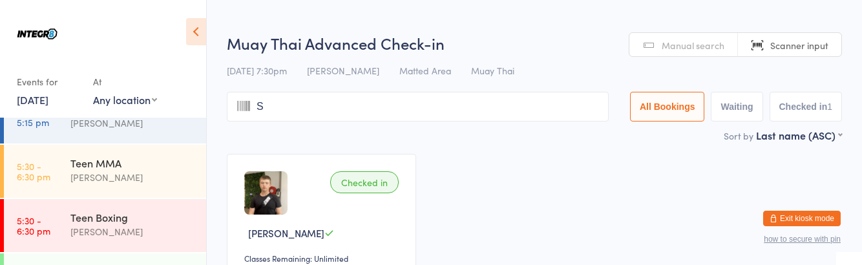
type input "Se"
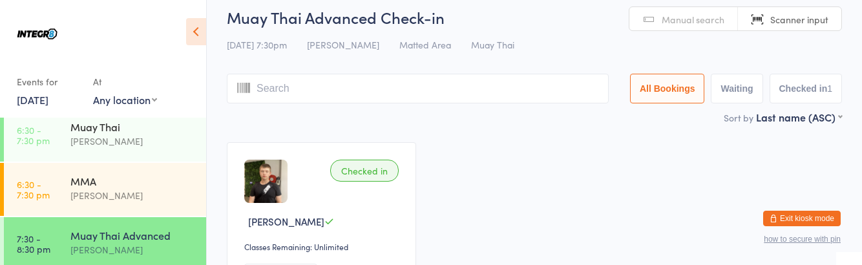
scroll to position [11, 0]
click at [136, 244] on div "[PERSON_NAME]" at bounding box center [132, 249] width 125 height 15
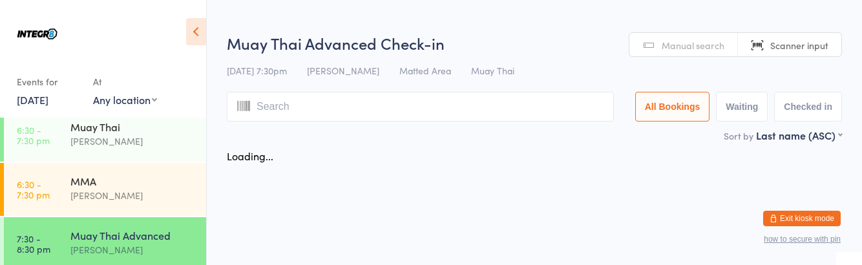
scroll to position [172, 0]
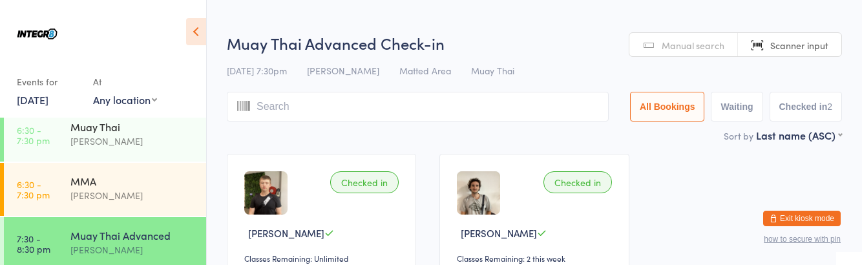
click at [325, 111] on input "search" at bounding box center [418, 107] width 382 height 30
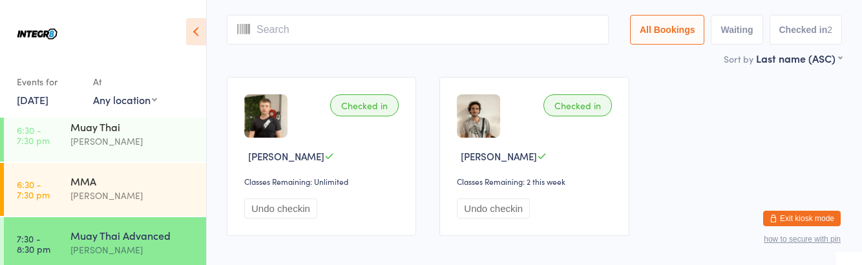
type input "A"
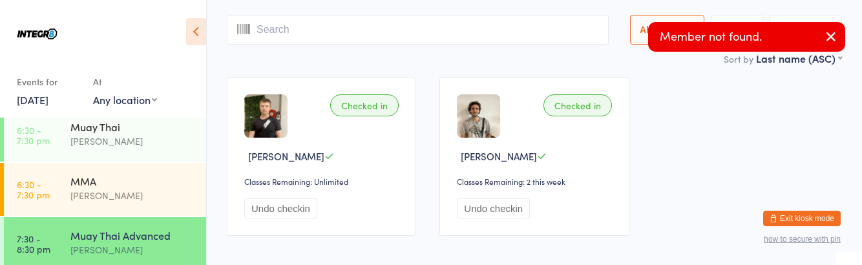
scroll to position [0, 0]
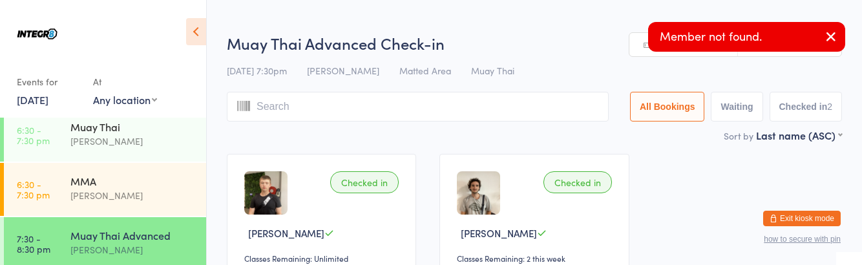
type input "L"
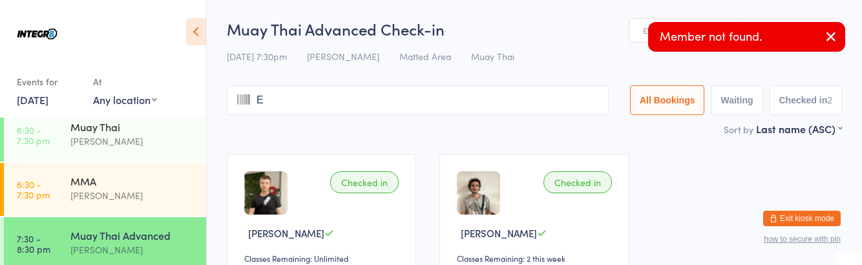
type input "Ex"
type input "A"
type input "L"
type input "E"
type input "A"
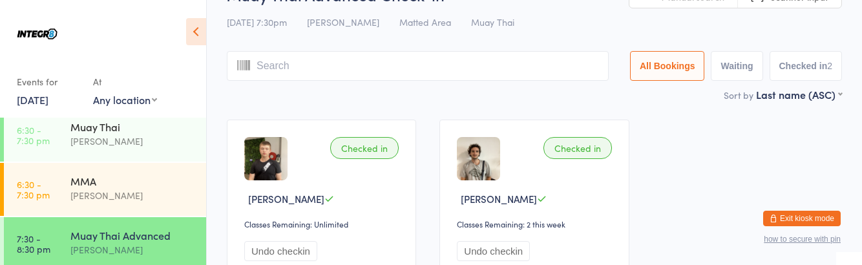
scroll to position [31, 0]
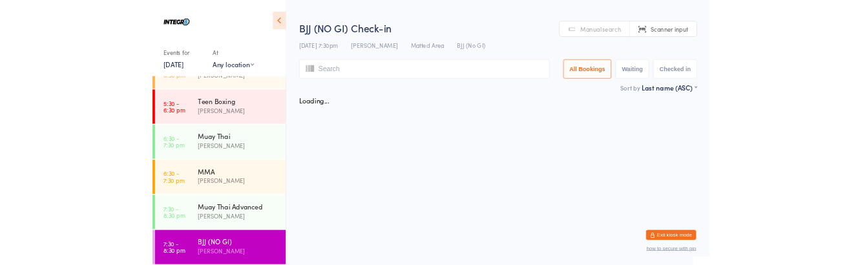
scroll to position [172, 0]
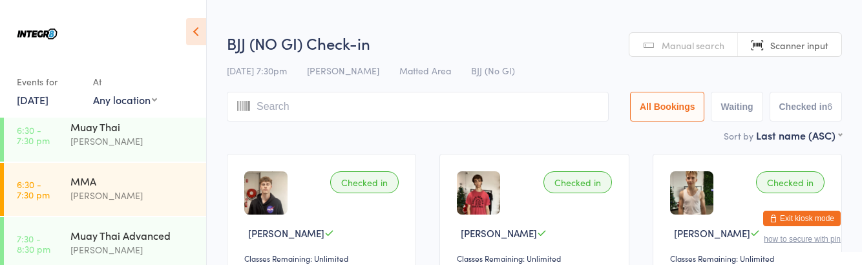
type input "U"
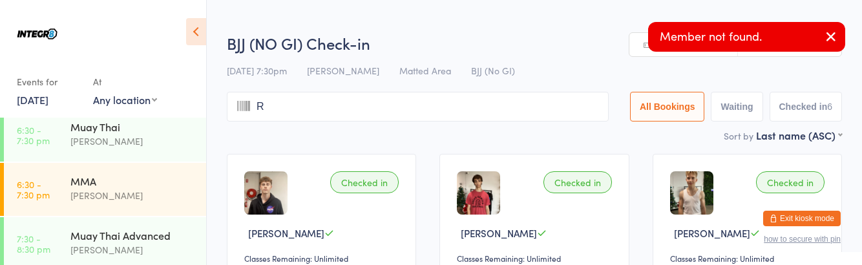
type input "Ri"
type input "U"
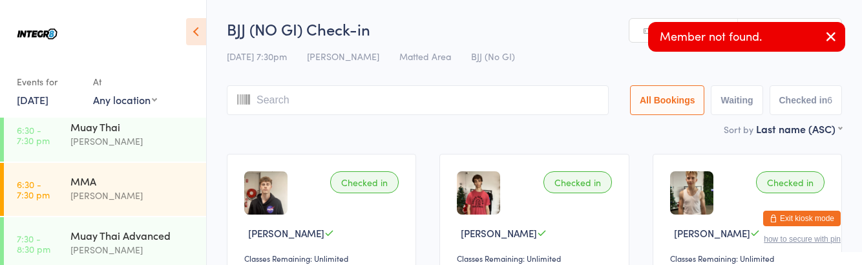
type input "R"
type input "U"
type input "R"
click at [433, 103] on input "search" at bounding box center [418, 100] width 382 height 30
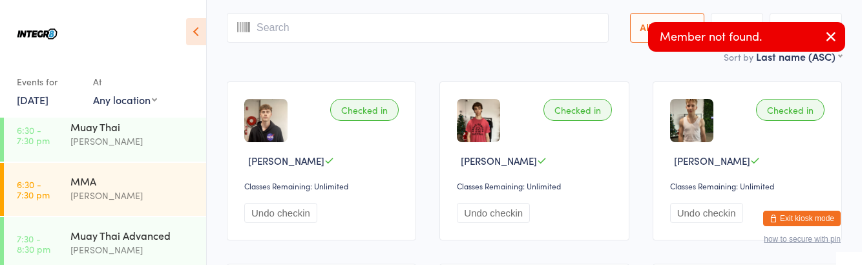
scroll to position [85, 0]
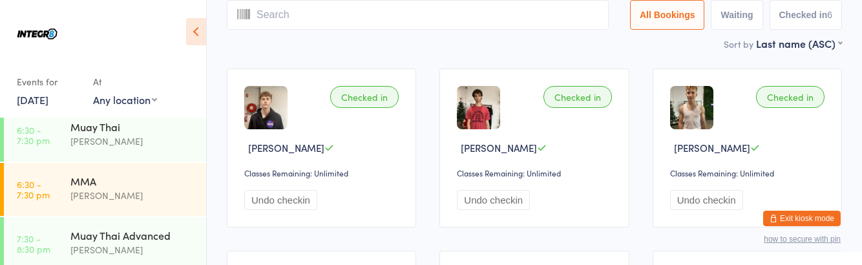
click at [131, 248] on div "[PERSON_NAME]" at bounding box center [132, 249] width 125 height 15
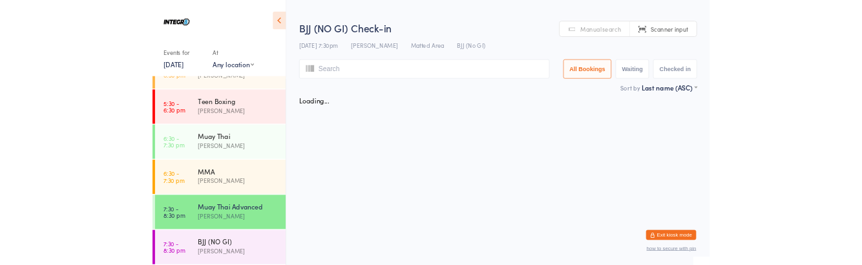
scroll to position [172, 0]
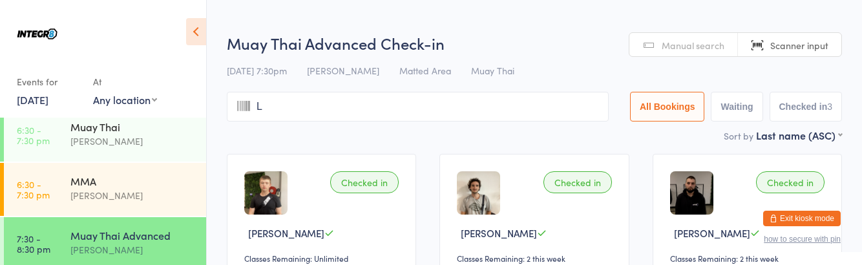
type input "Li"
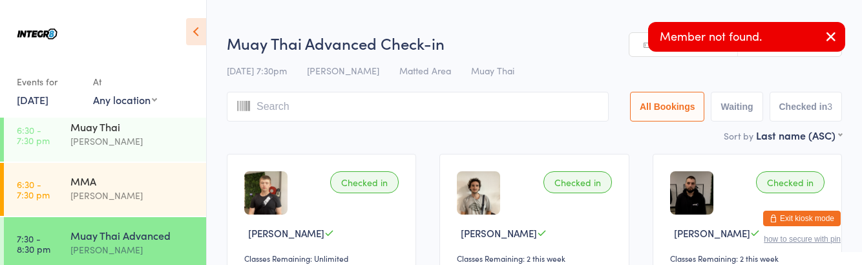
click at [295, 103] on input "search" at bounding box center [418, 107] width 382 height 30
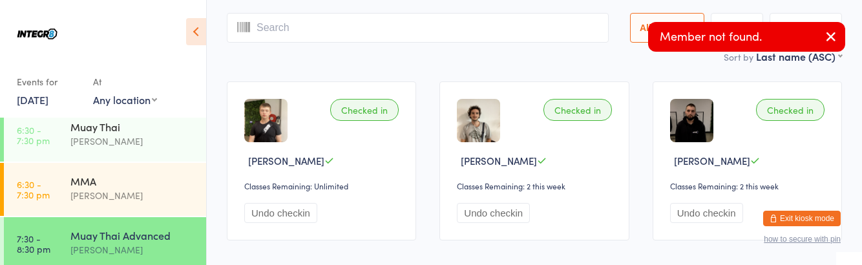
scroll to position [77, 0]
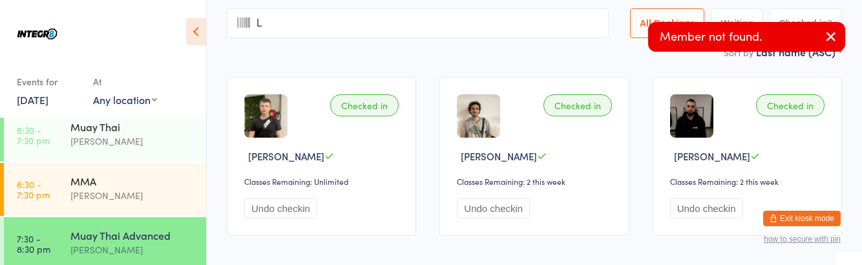
type input "Li"
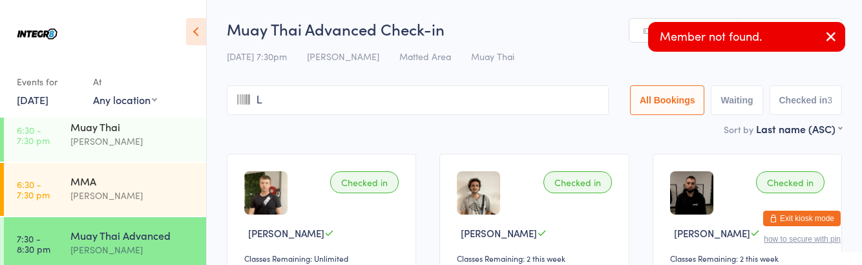
type input "Li"
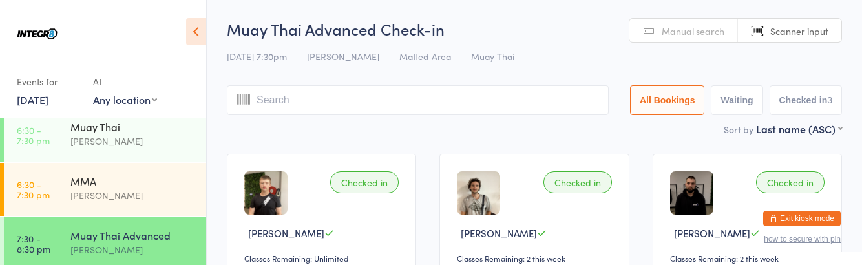
click at [162, 133] on div "Muay Thai" at bounding box center [132, 127] width 125 height 14
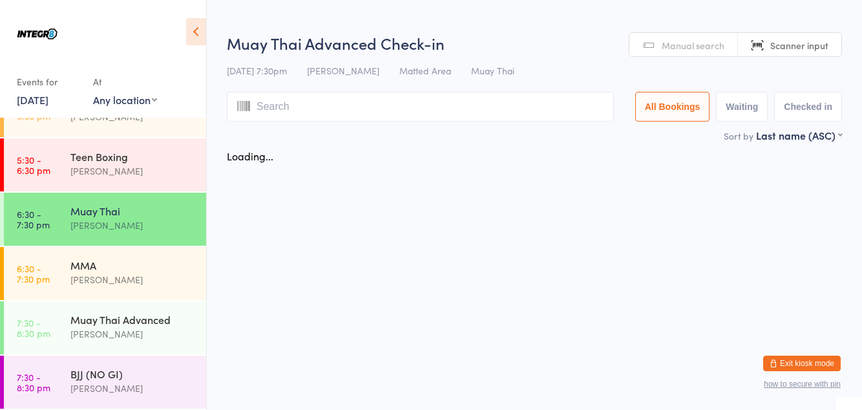
scroll to position [172, 0]
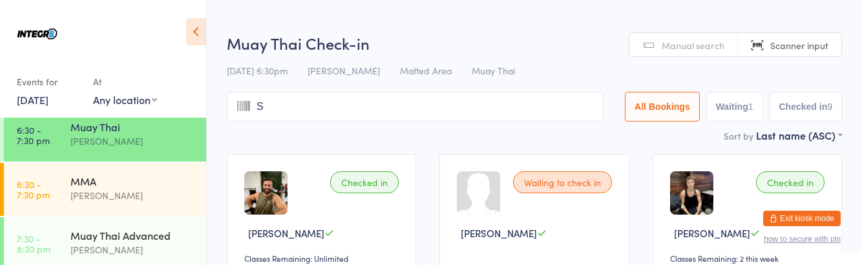
type input "Sa"
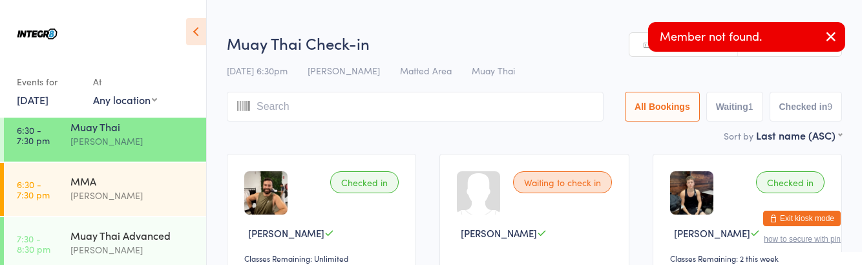
type input "R"
type input "E"
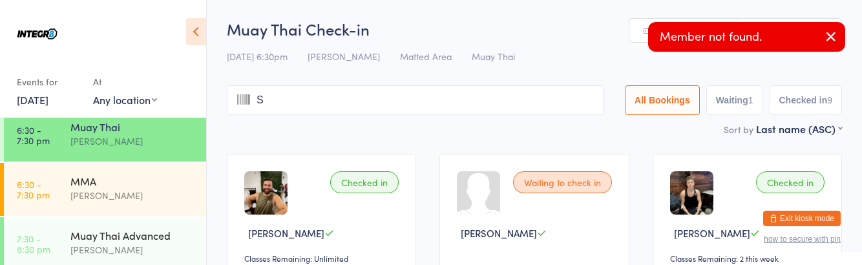
type input "Sa"
type input "re"
type input "Sa"
type input "R"
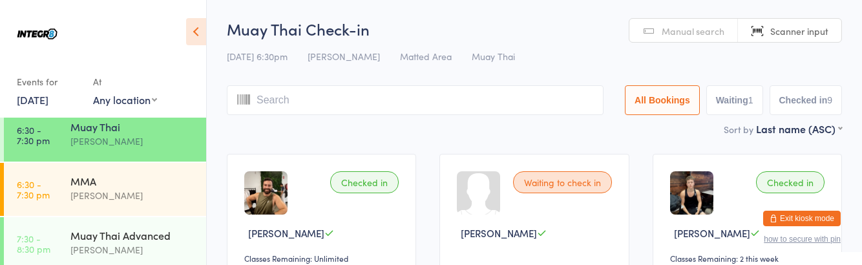
click at [376, 133] on div "Sort by Last name (ASC) First name (ASC) First name (DESC) Last name (ASC) Last…" at bounding box center [534, 129] width 615 height 14
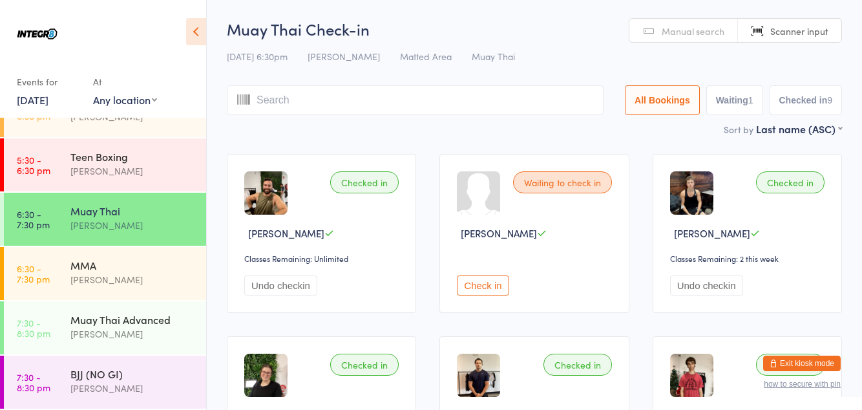
scroll to position [27, 0]
